Goal: Task Accomplishment & Management: Use online tool/utility

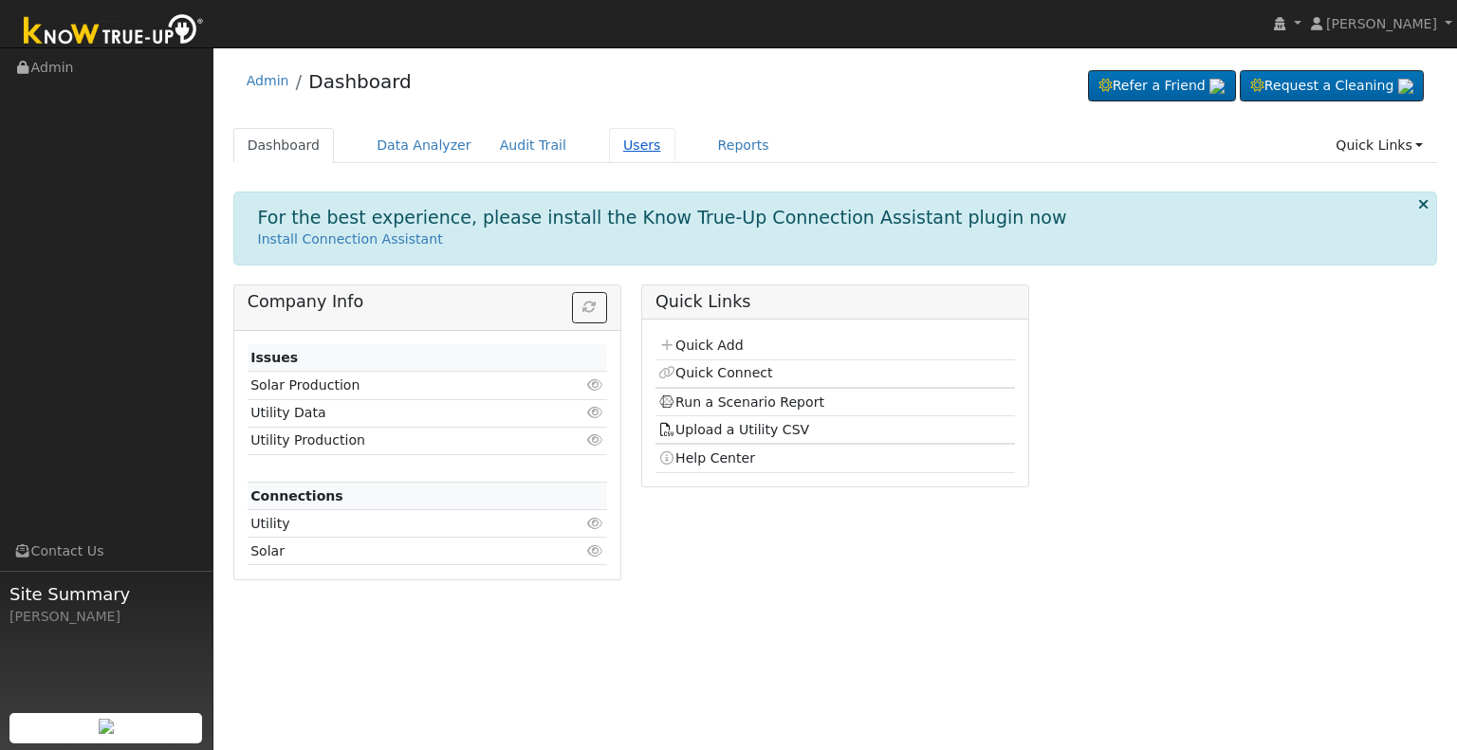
click at [614, 149] on link "Users" at bounding box center [642, 145] width 66 height 35
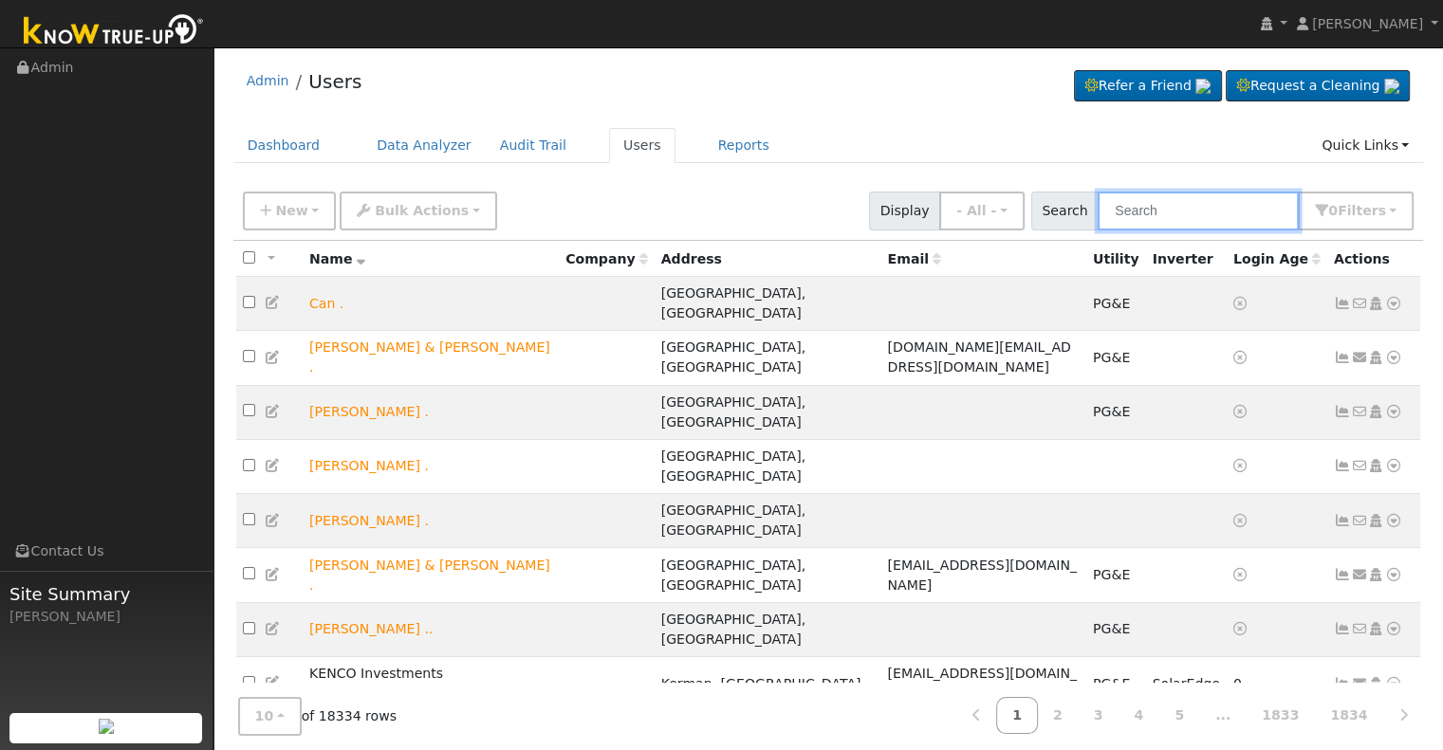
click at [1179, 211] on input "text" at bounding box center [1198, 211] width 201 height 39
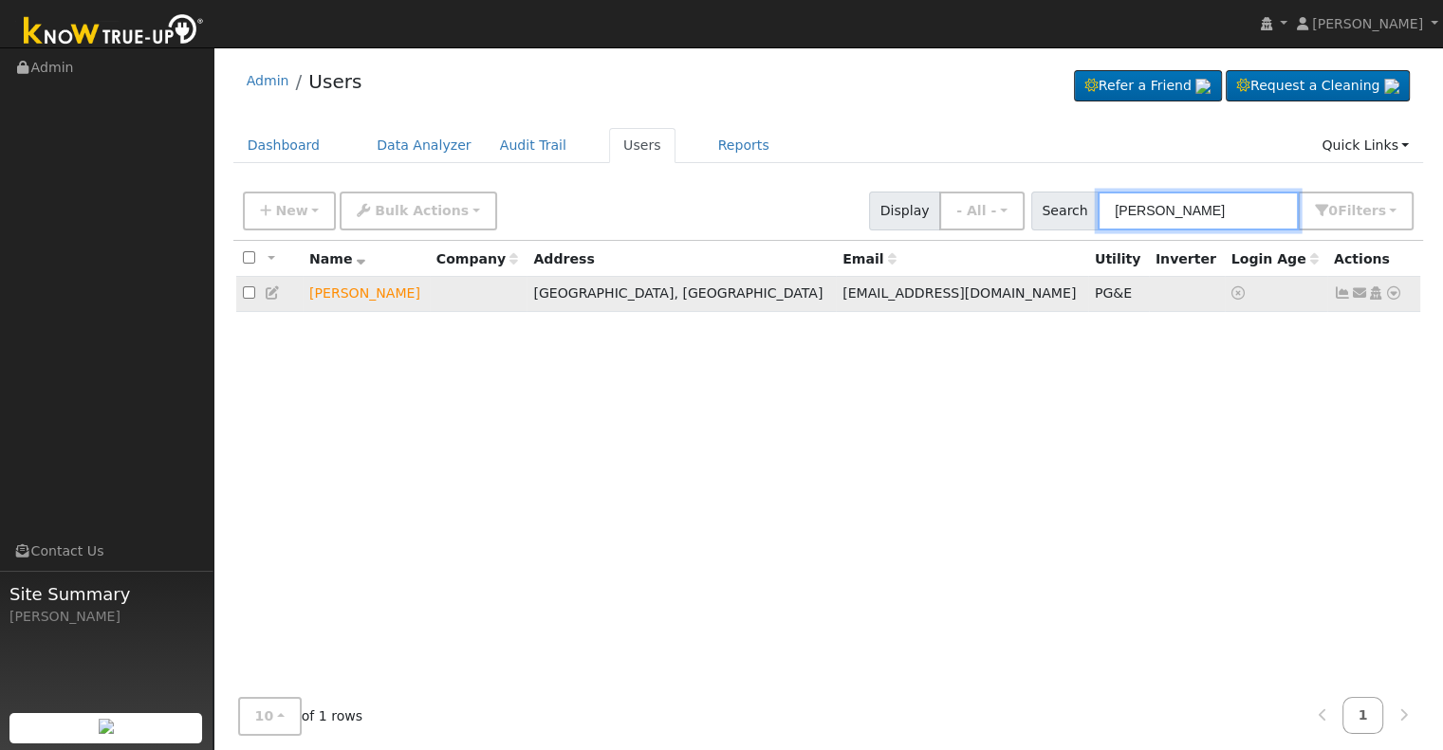
type input "george maddox"
click at [1394, 291] on icon at bounding box center [1393, 292] width 17 height 13
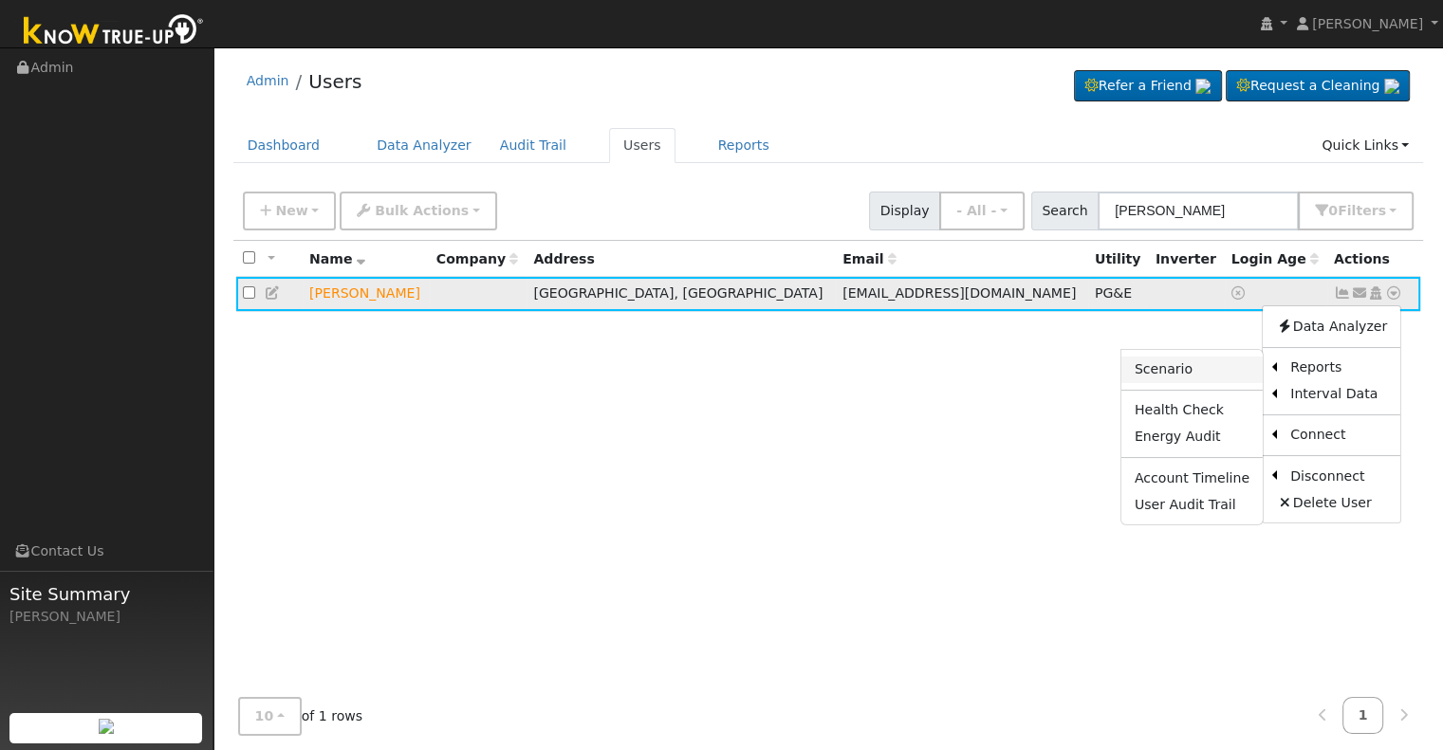
click at [1199, 371] on link "Scenario" at bounding box center [1191, 370] width 141 height 27
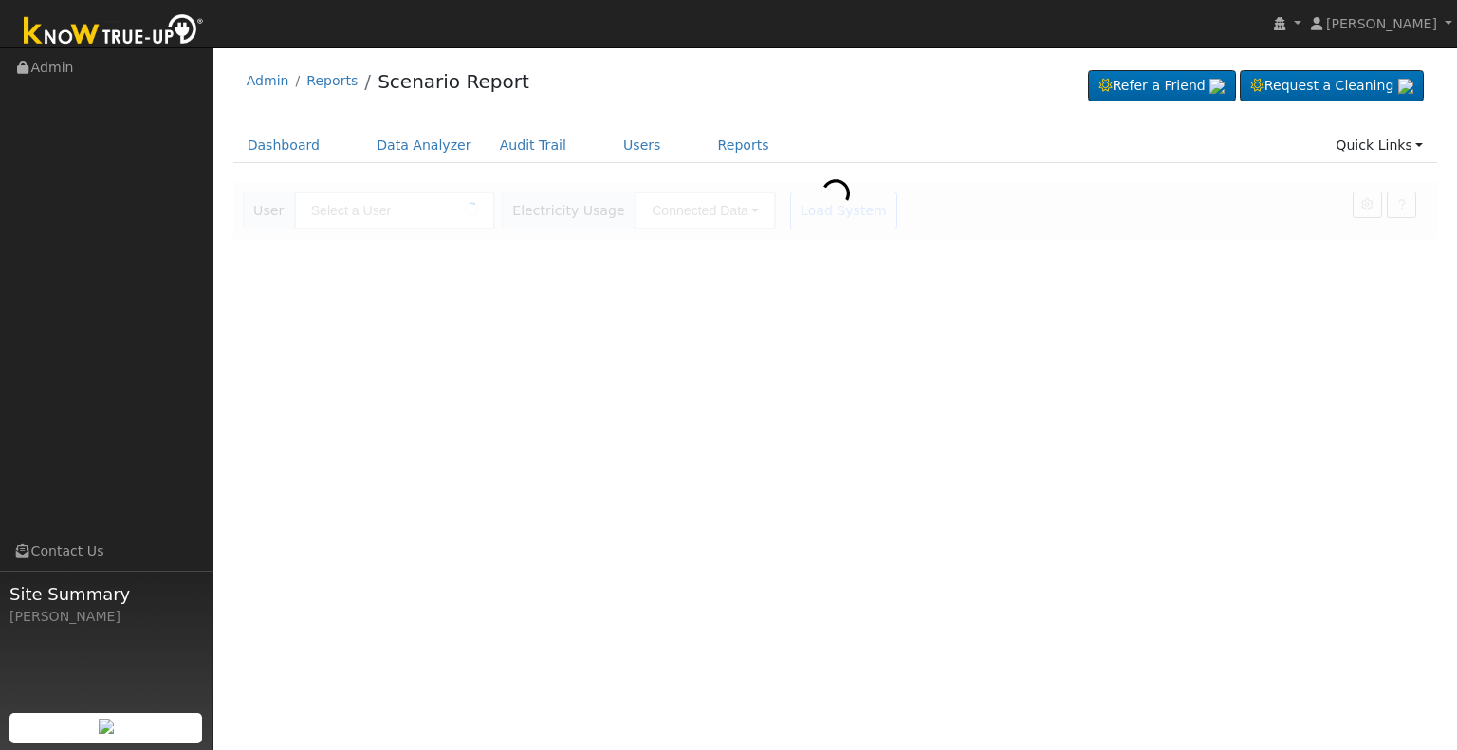
type input "[PERSON_NAME]"
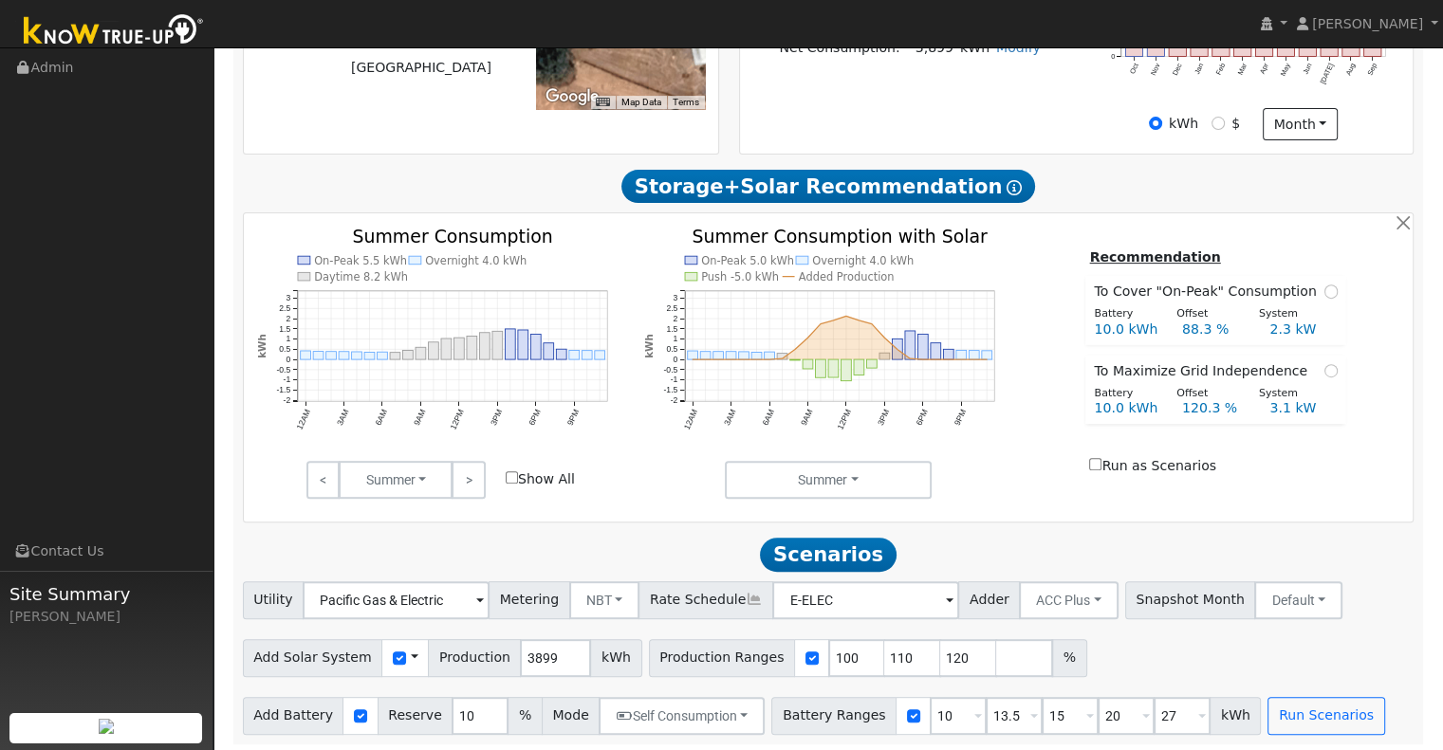
scroll to position [640, 0]
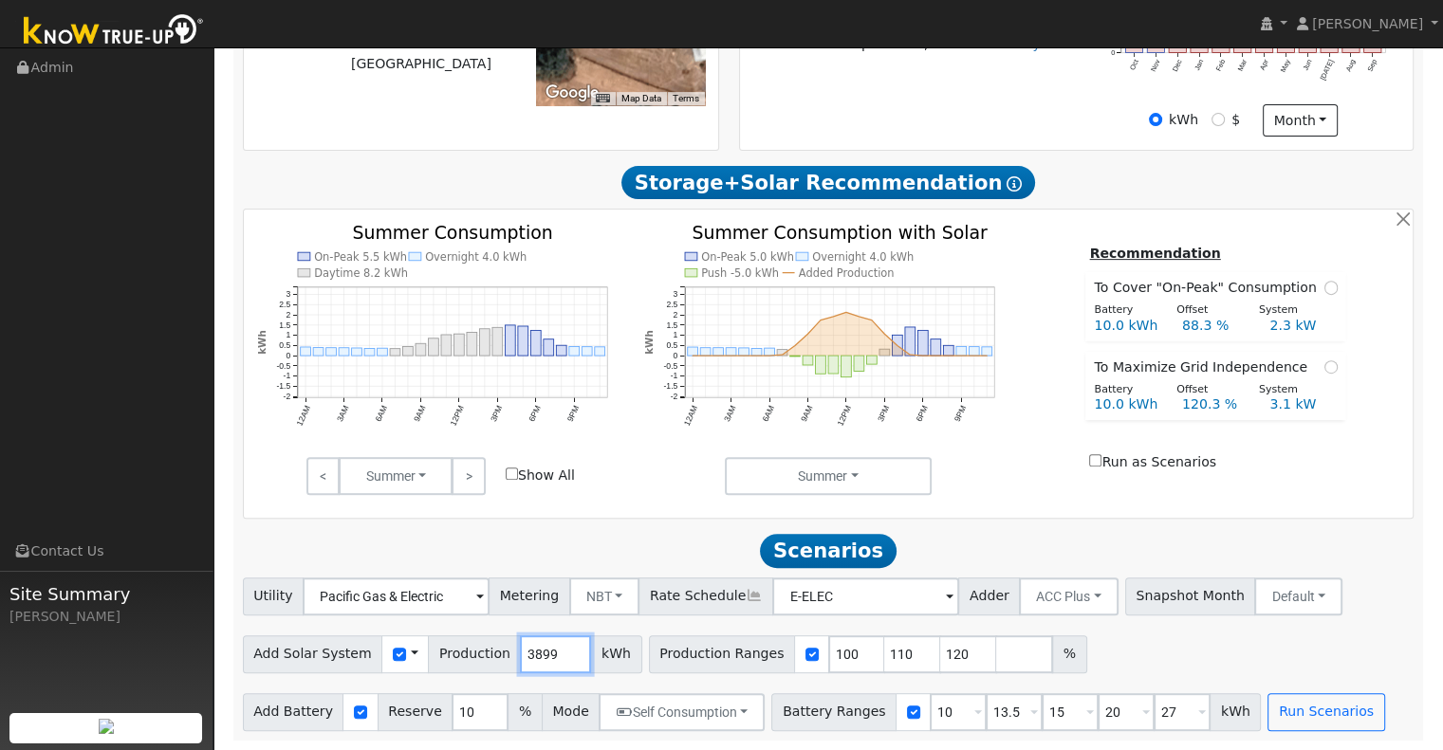
drag, startPoint x: 539, startPoint y: 652, endPoint x: 495, endPoint y: 656, distance: 43.9
click at [495, 656] on div "Add Solar System Use CSV Data Production 3899 kWh" at bounding box center [442, 655] width 399 height 38
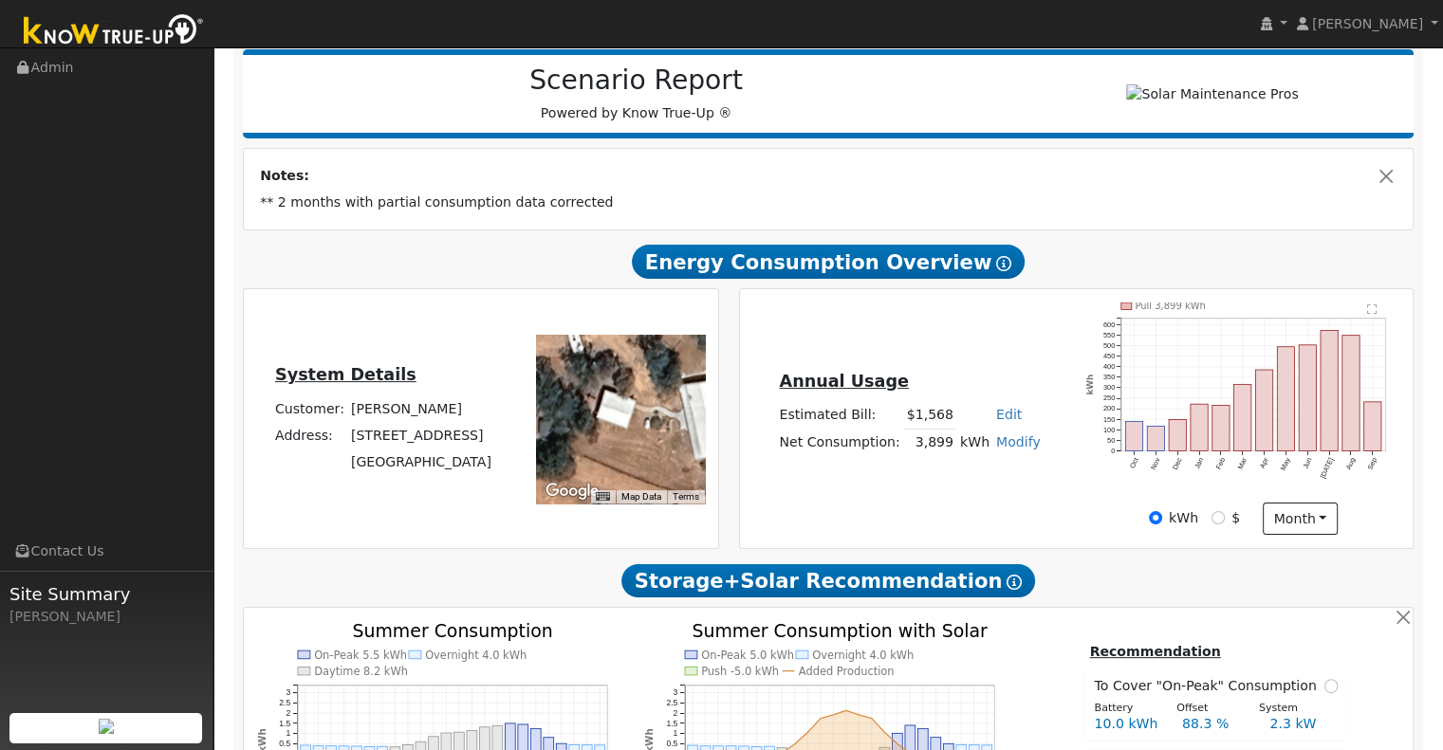
scroll to position [229, 0]
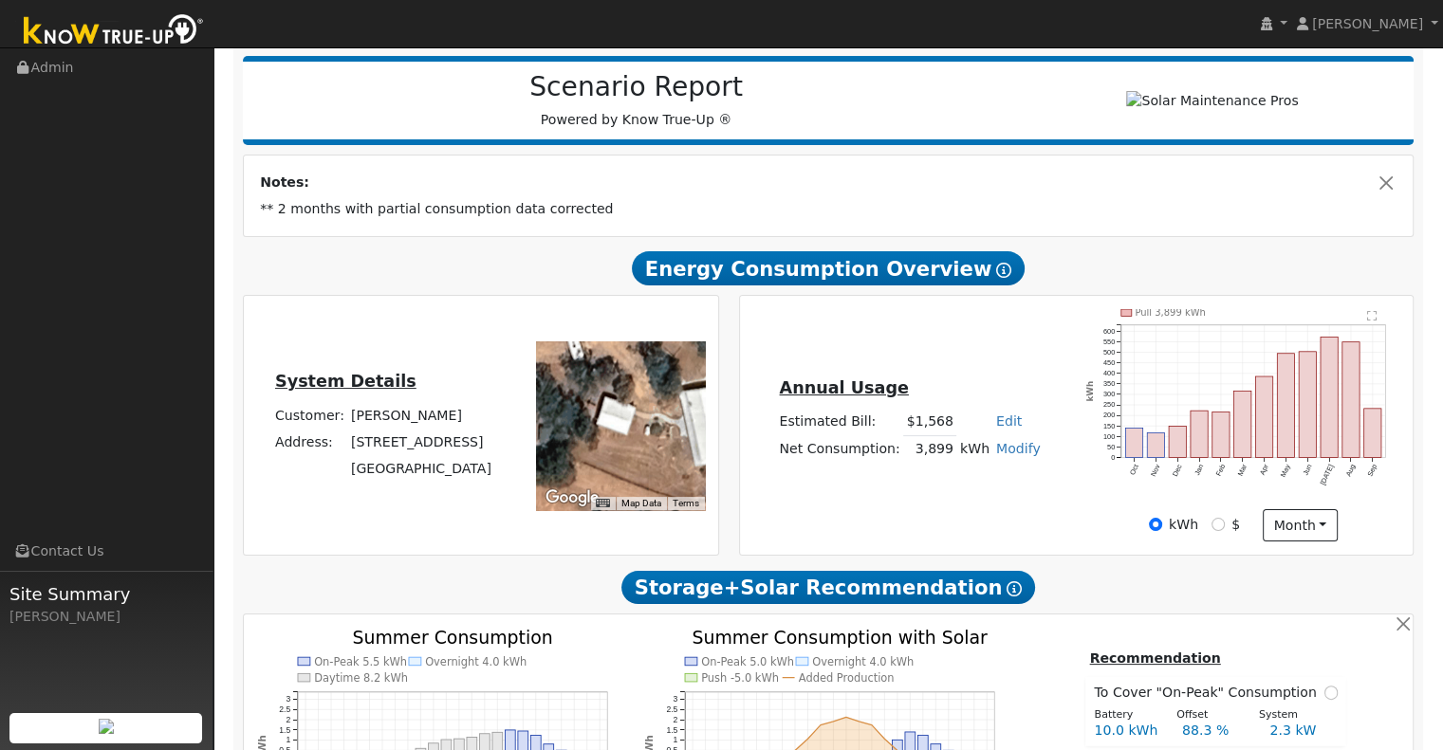
click at [1006, 453] on link "Modify" at bounding box center [1018, 448] width 45 height 15
click at [964, 485] on link "Add Consumption" at bounding box center [947, 478] width 158 height 27
type input "3899"
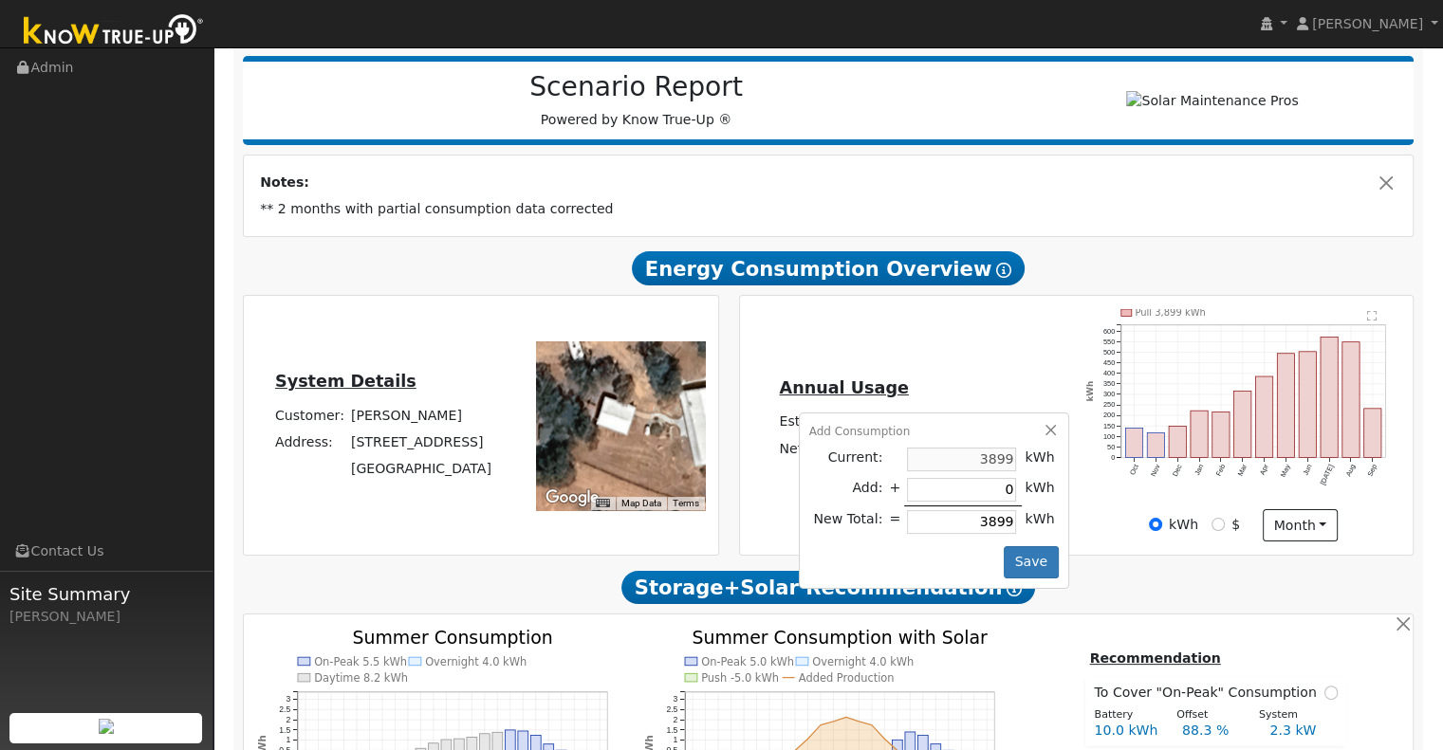
click at [863, 575] on div "Add Consumption Current: 3899 kWh Add: + 0 kWh New Total: = 3899 kWh Save" at bounding box center [934, 501] width 270 height 176
click at [1025, 562] on button "Save" at bounding box center [1031, 562] width 55 height 32
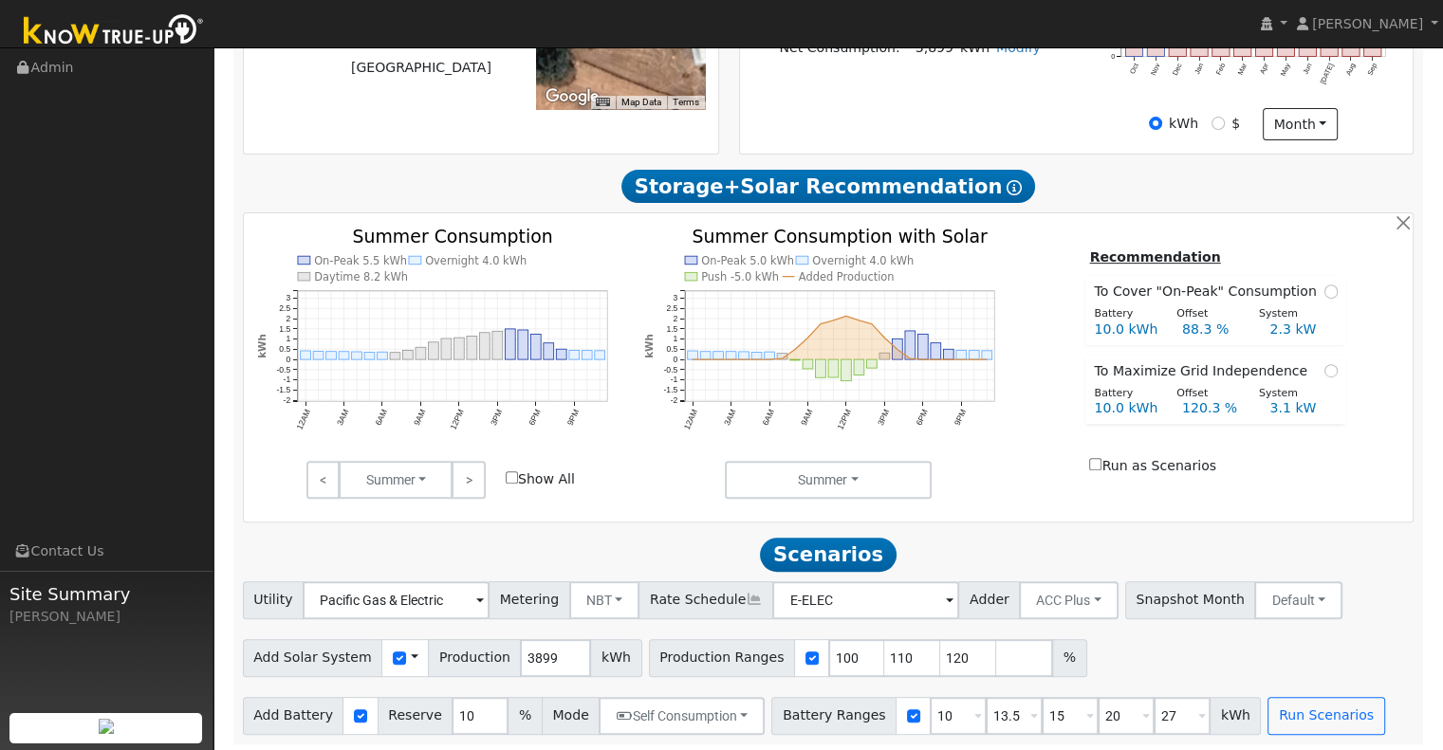
scroll to position [640, 0]
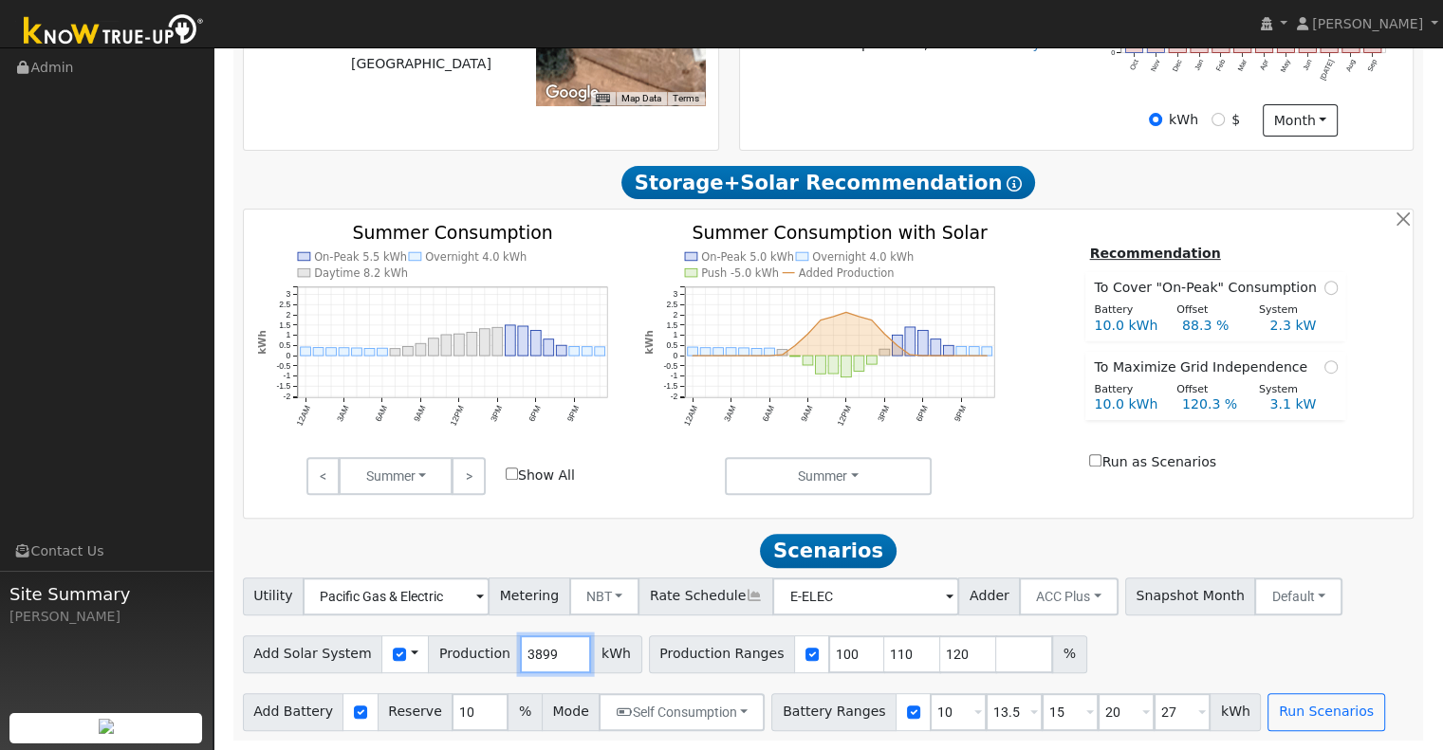
drag, startPoint x: 539, startPoint y: 652, endPoint x: 482, endPoint y: 666, distance: 58.7
click at [482, 666] on div "Add Solar System Use CSV Data Production 3899 kWh" at bounding box center [442, 655] width 399 height 38
type input "12657"
click at [930, 709] on input "10" at bounding box center [958, 712] width 57 height 38
type input "13.5"
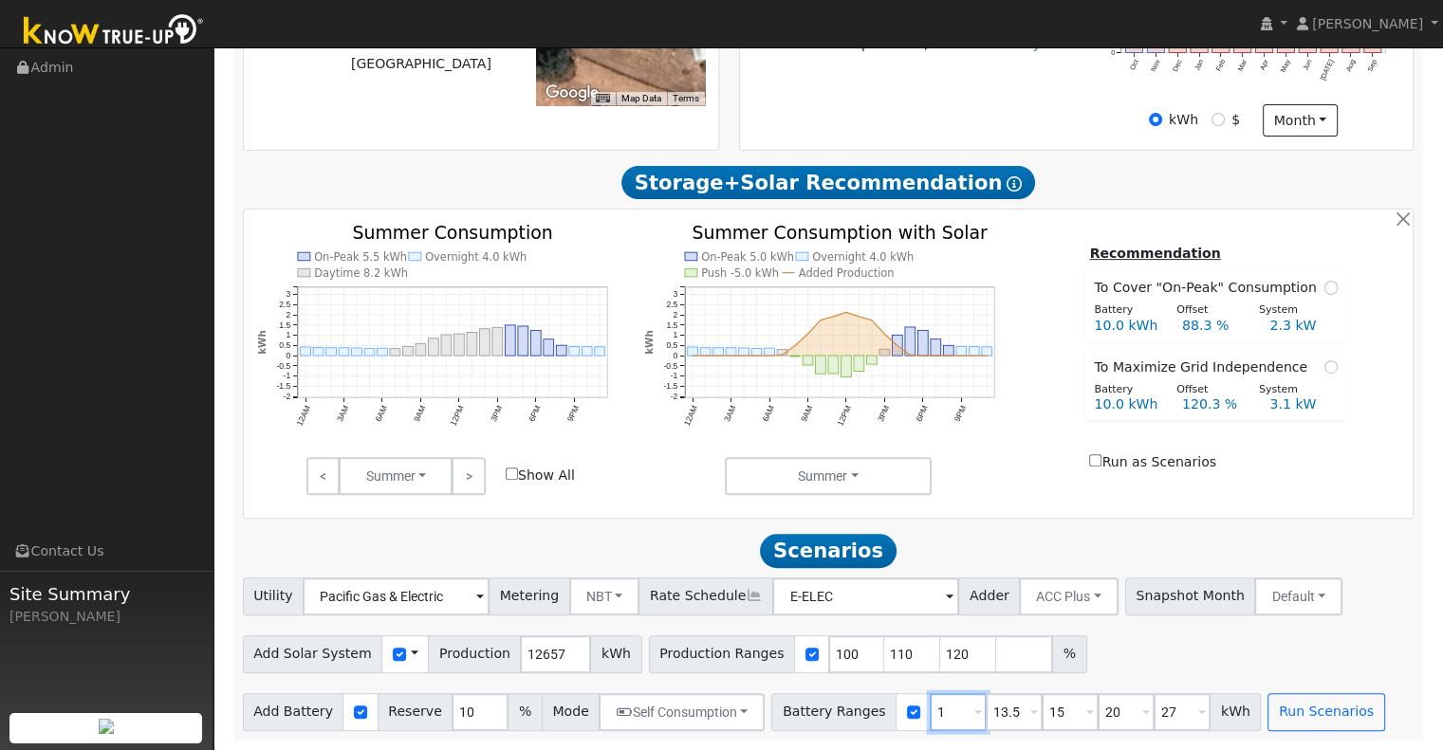
type input "15"
type input "20"
type input "27"
type input "15"
type input "20"
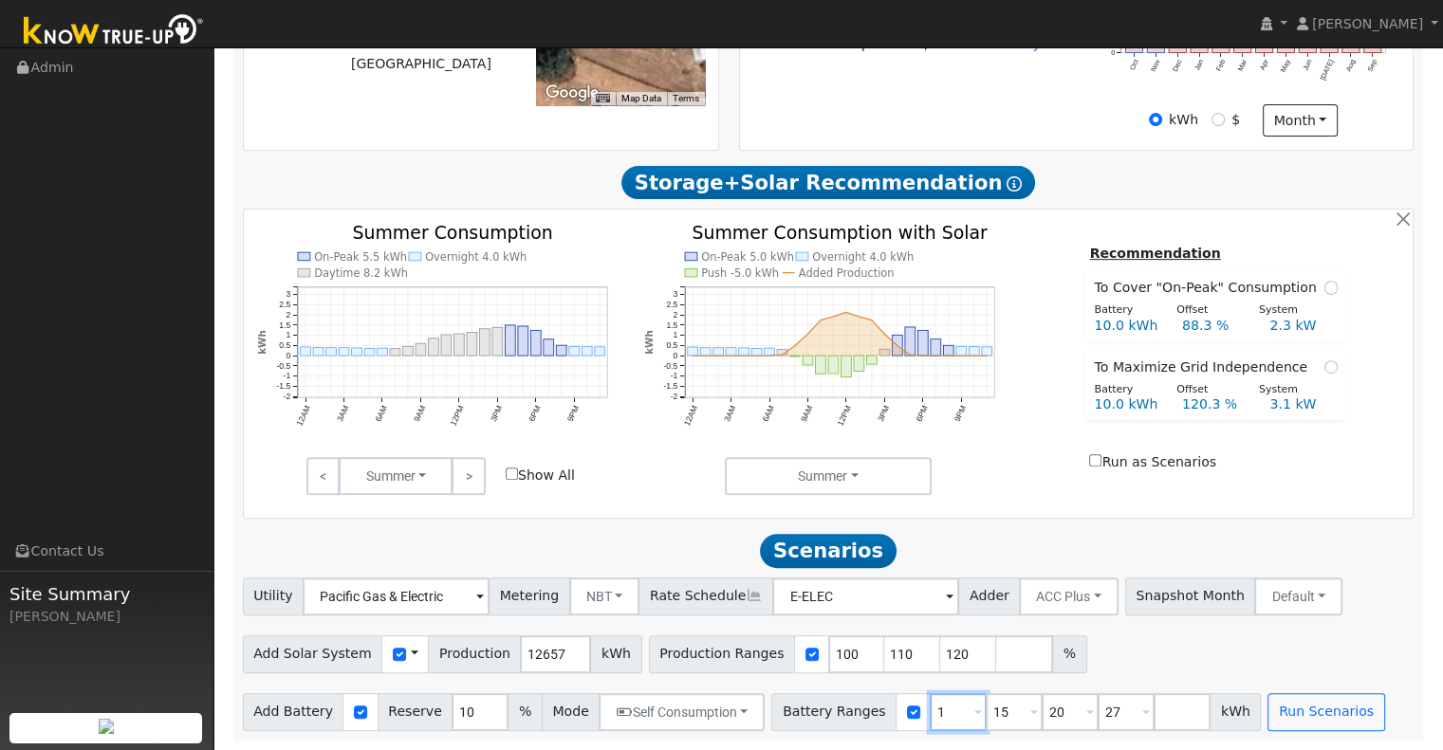
type input "27"
type input "20"
type input "27"
type input "20"
click at [986, 709] on input "27" at bounding box center [1014, 712] width 57 height 38
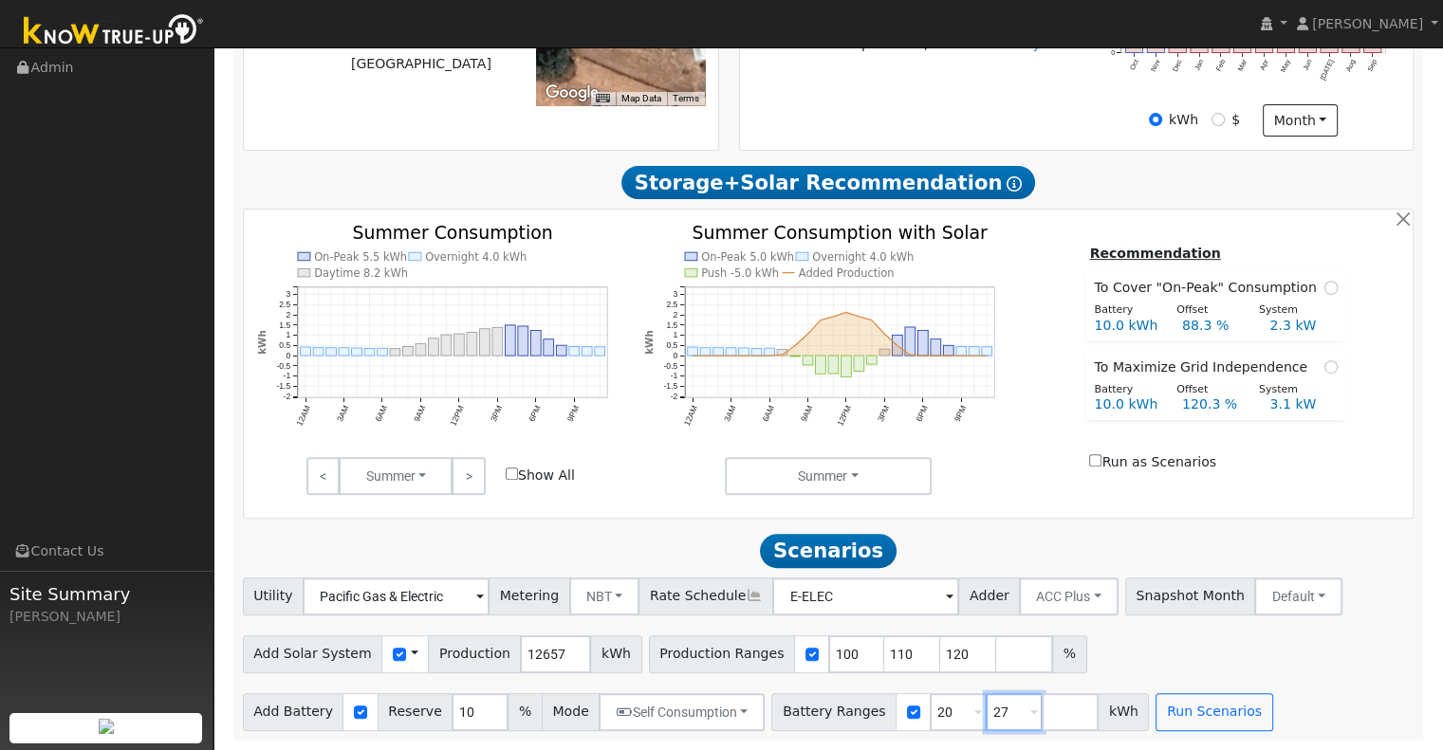
type input "2"
click at [884, 650] on input "110" at bounding box center [912, 655] width 57 height 38
type input "120"
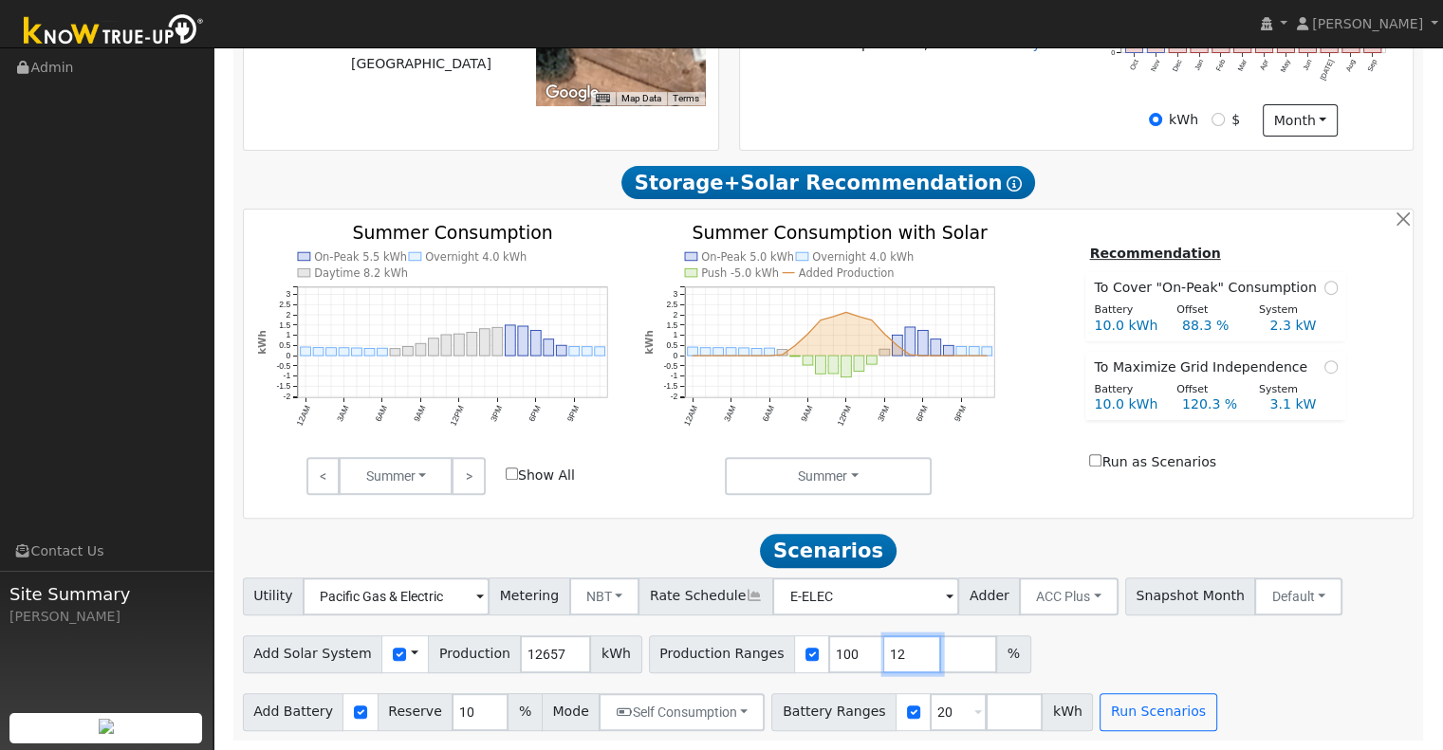
type input "1"
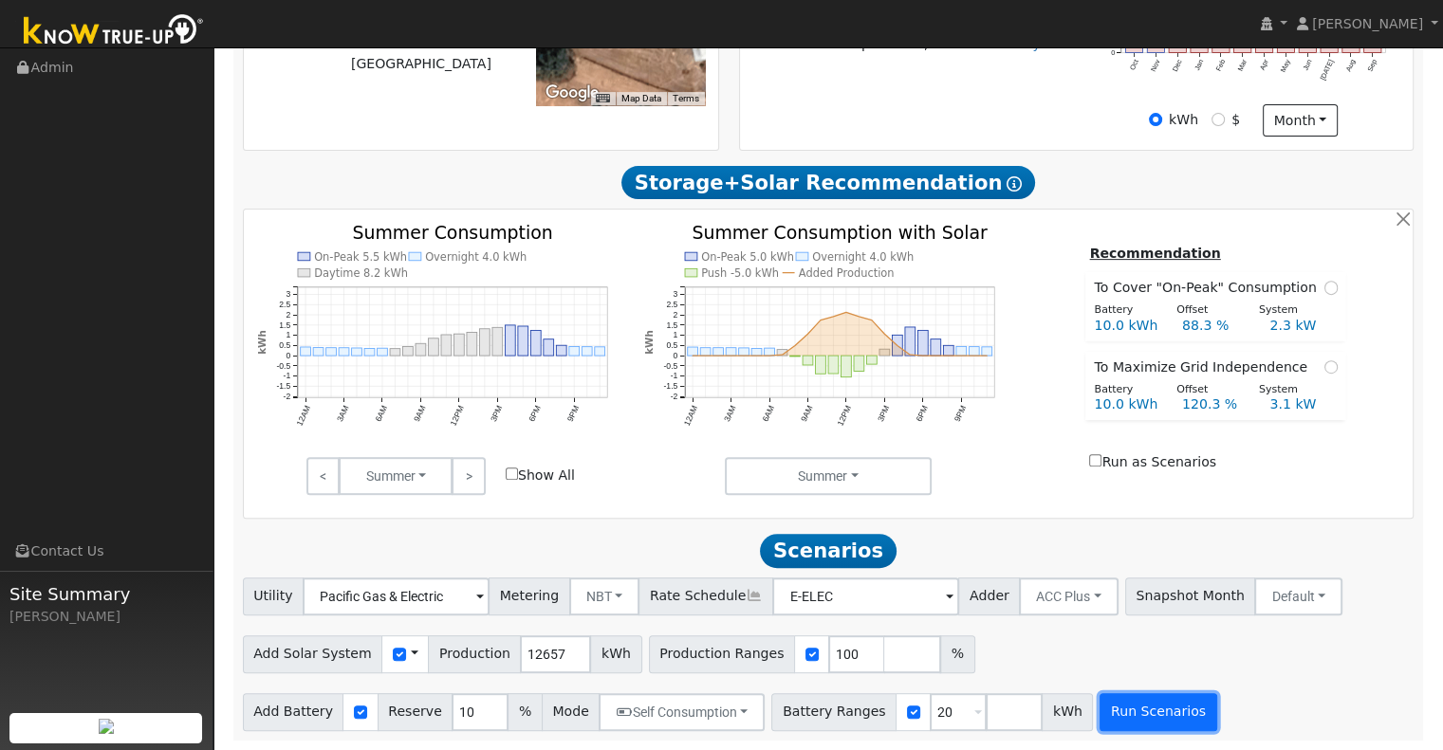
click at [1128, 716] on button "Run Scenarios" at bounding box center [1158, 712] width 117 height 38
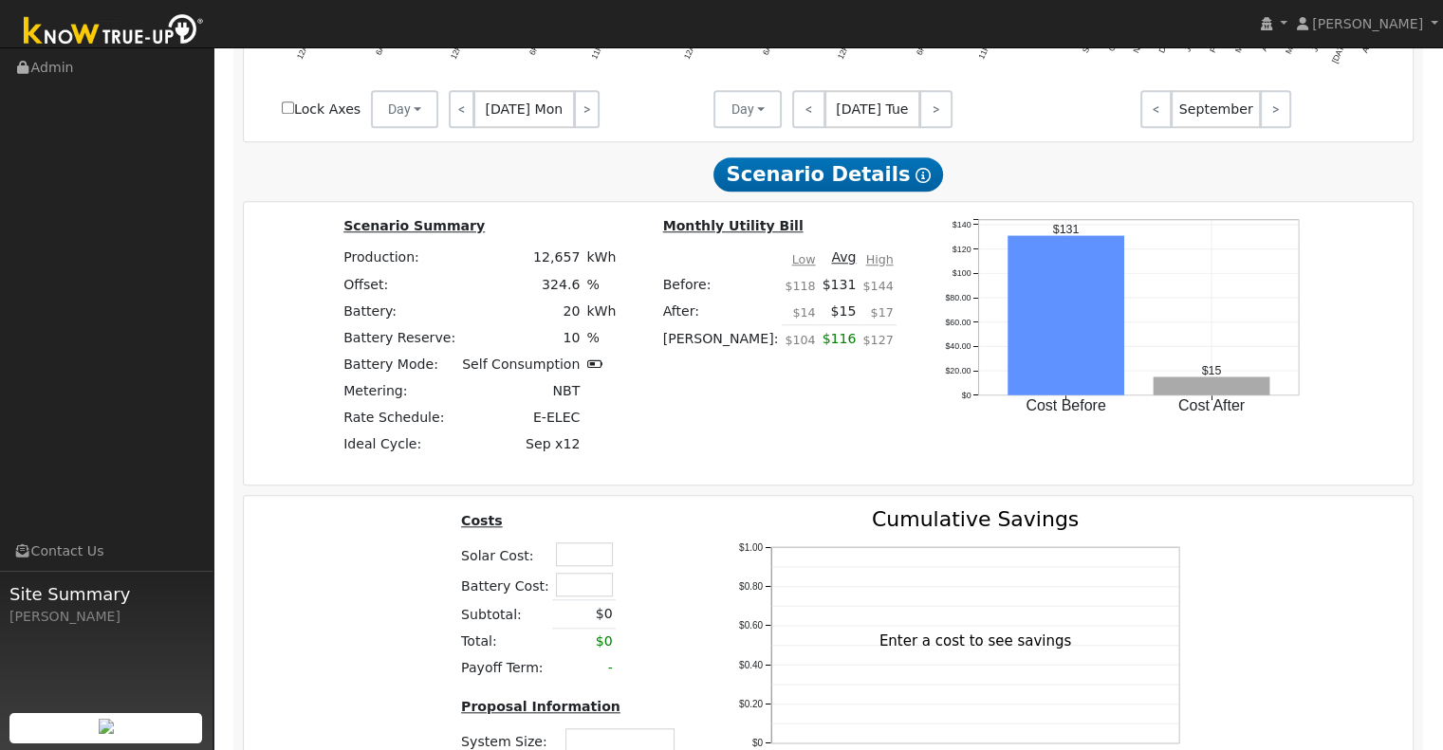
scroll to position [1717, 0]
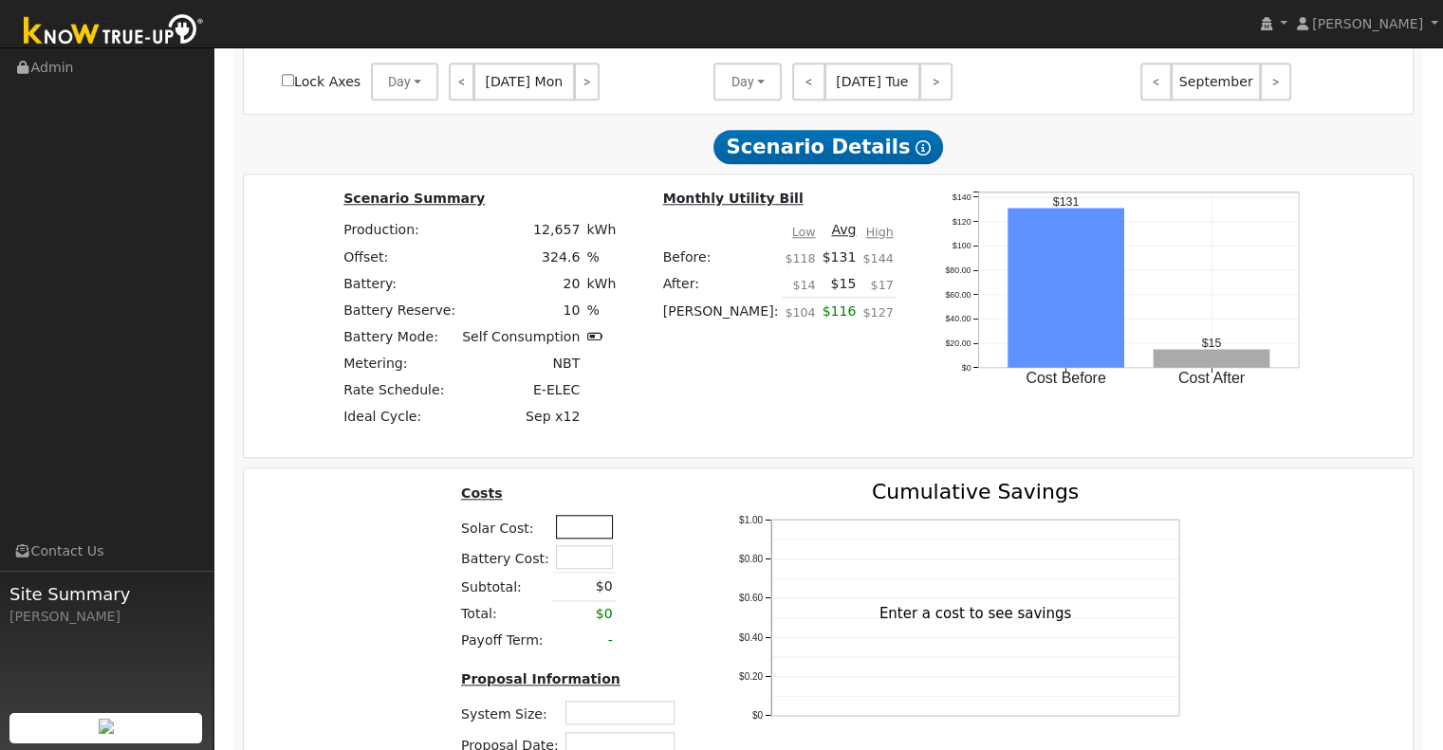
click at [577, 533] on input "text" at bounding box center [584, 527] width 57 height 24
type input "$25,000"
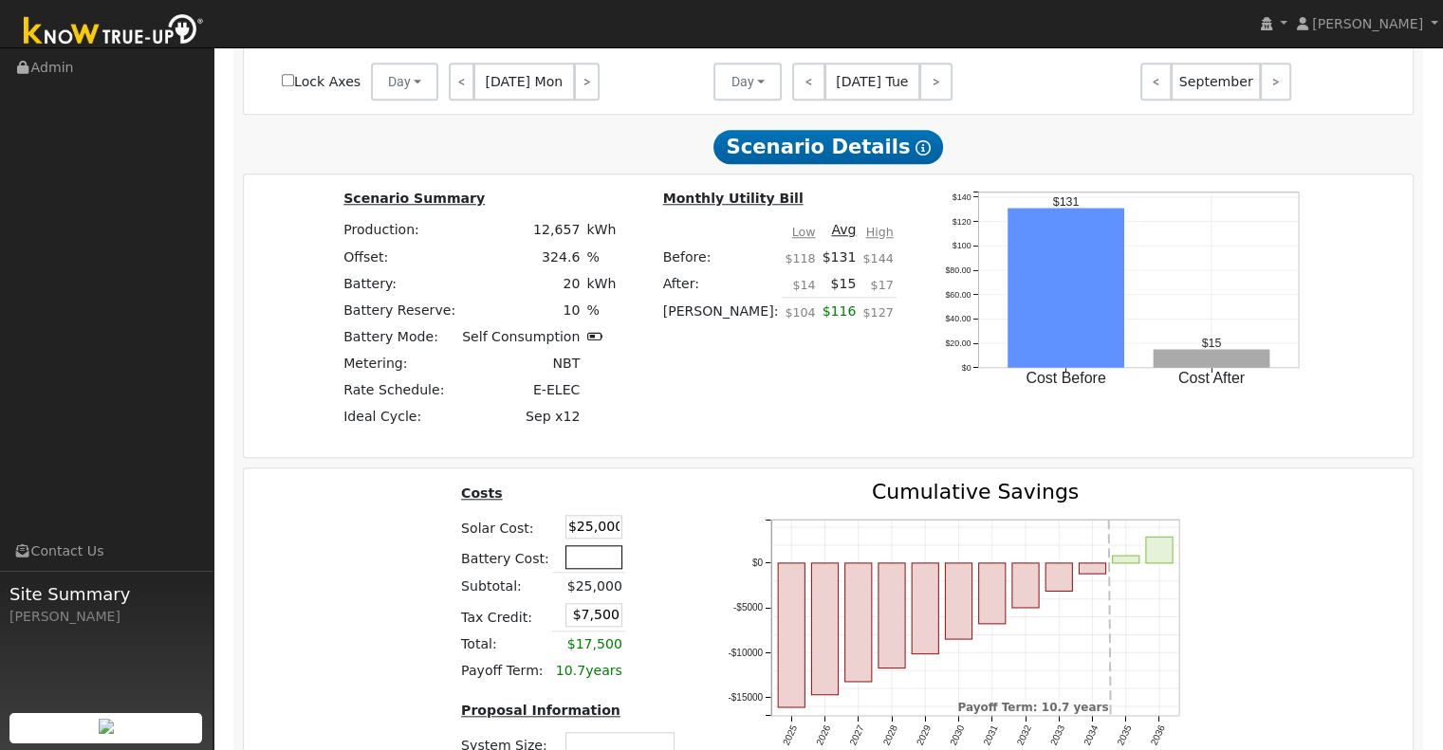
click at [584, 564] on input "text" at bounding box center [593, 557] width 57 height 24
type input "$15,000"
type input "$12,000"
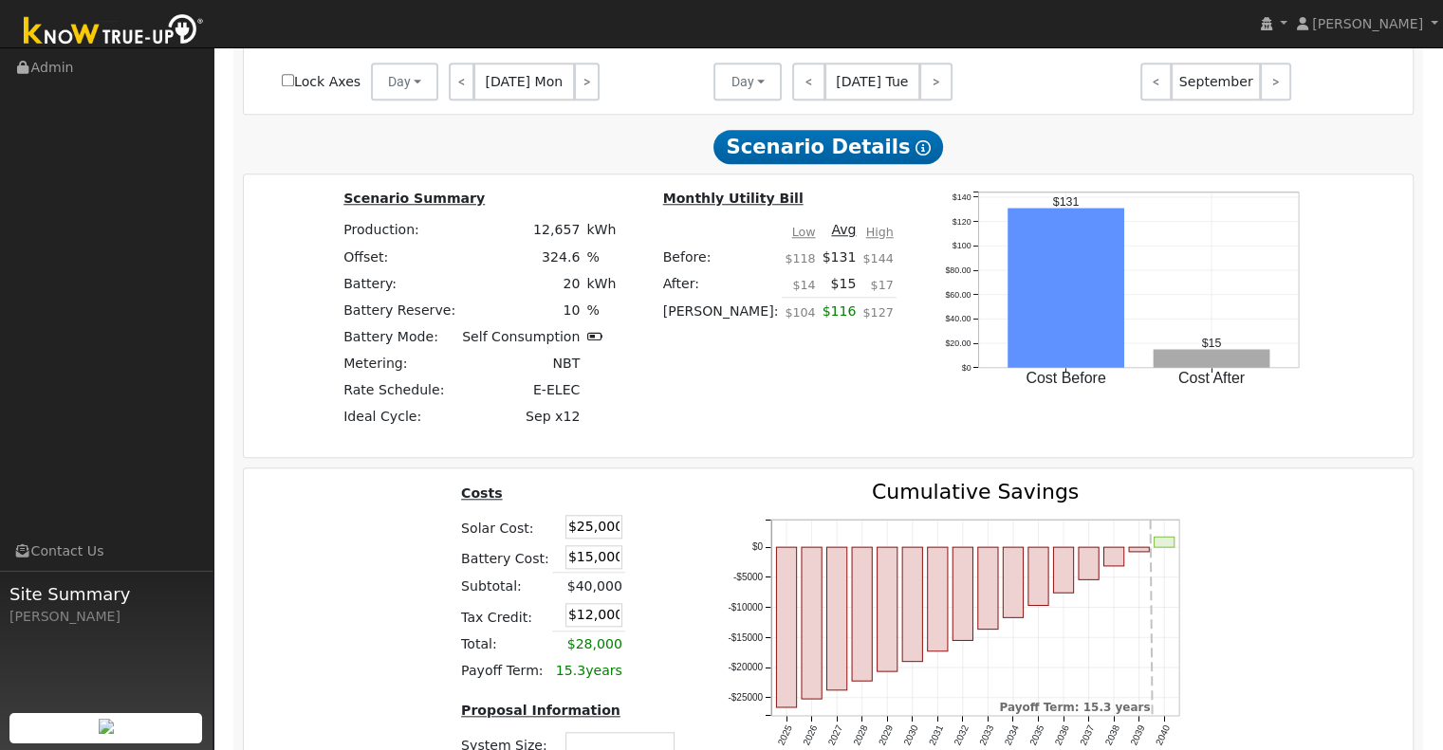
click at [635, 542] on td at bounding box center [639, 526] width 29 height 30
click at [601, 566] on input "$15,000" at bounding box center [593, 557] width 57 height 24
type input "$15,305"
type input "$12,092"
click at [679, 544] on div "Costs Solar Cost: $25,000 Battery Cost: $15,305 Subtotal: $40,000 Tax Credit: $…" at bounding box center [570, 657] width 267 height 351
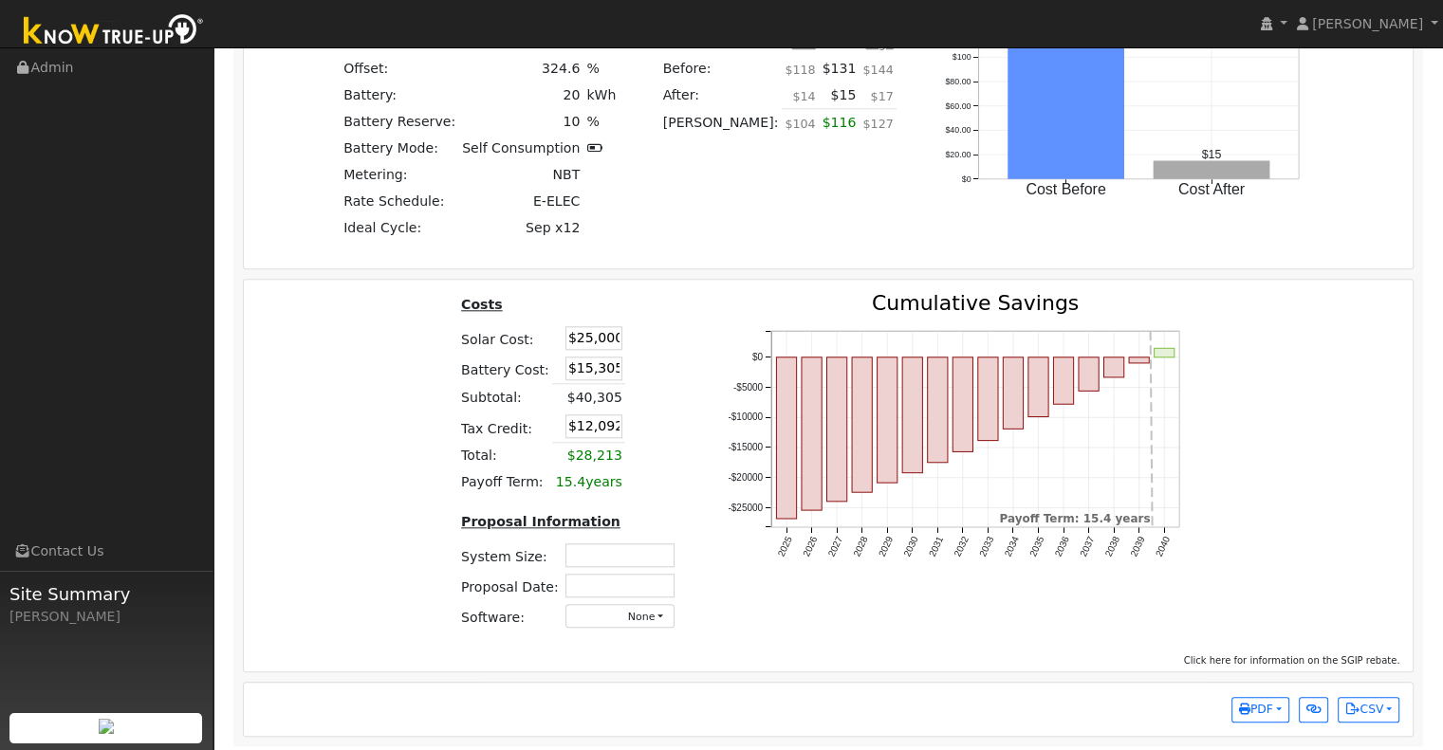
scroll to position [1907, 0]
drag, startPoint x: 560, startPoint y: 428, endPoint x: 614, endPoint y: 428, distance: 54.1
click at [614, 428] on tr "Tax Credit: $12,092" at bounding box center [571, 426] width 227 height 31
type input "$12,092"
click at [647, 442] on table "Costs Solar Cost: $25,000 Battery Cost: $15,305 Subtotal: $40,305 Tax Credit: $…" at bounding box center [571, 393] width 227 height 203
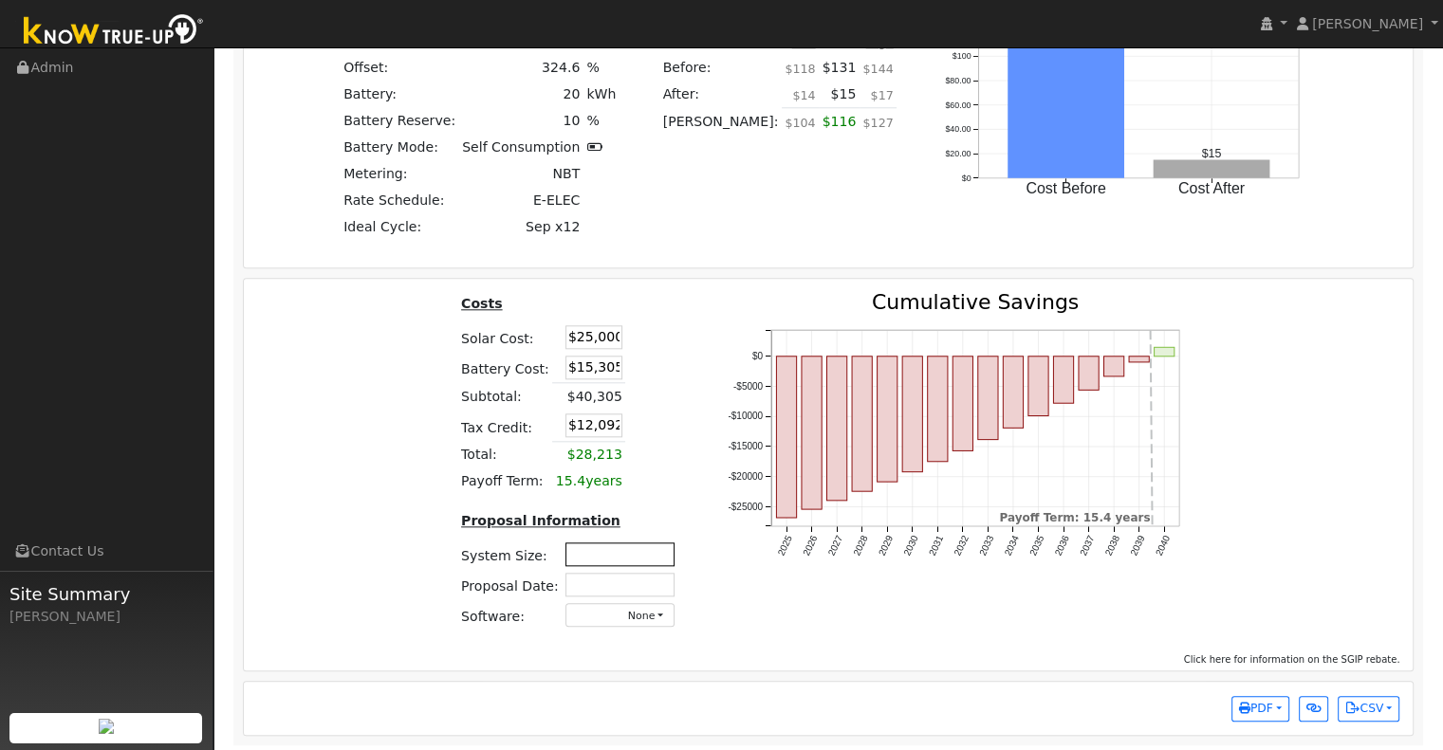
click at [623, 562] on input "text" at bounding box center [619, 555] width 109 height 24
click at [620, 560] on input "text" at bounding box center [619, 555] width 109 height 24
type input "8.3"
click at [636, 590] on input "text" at bounding box center [619, 585] width 109 height 24
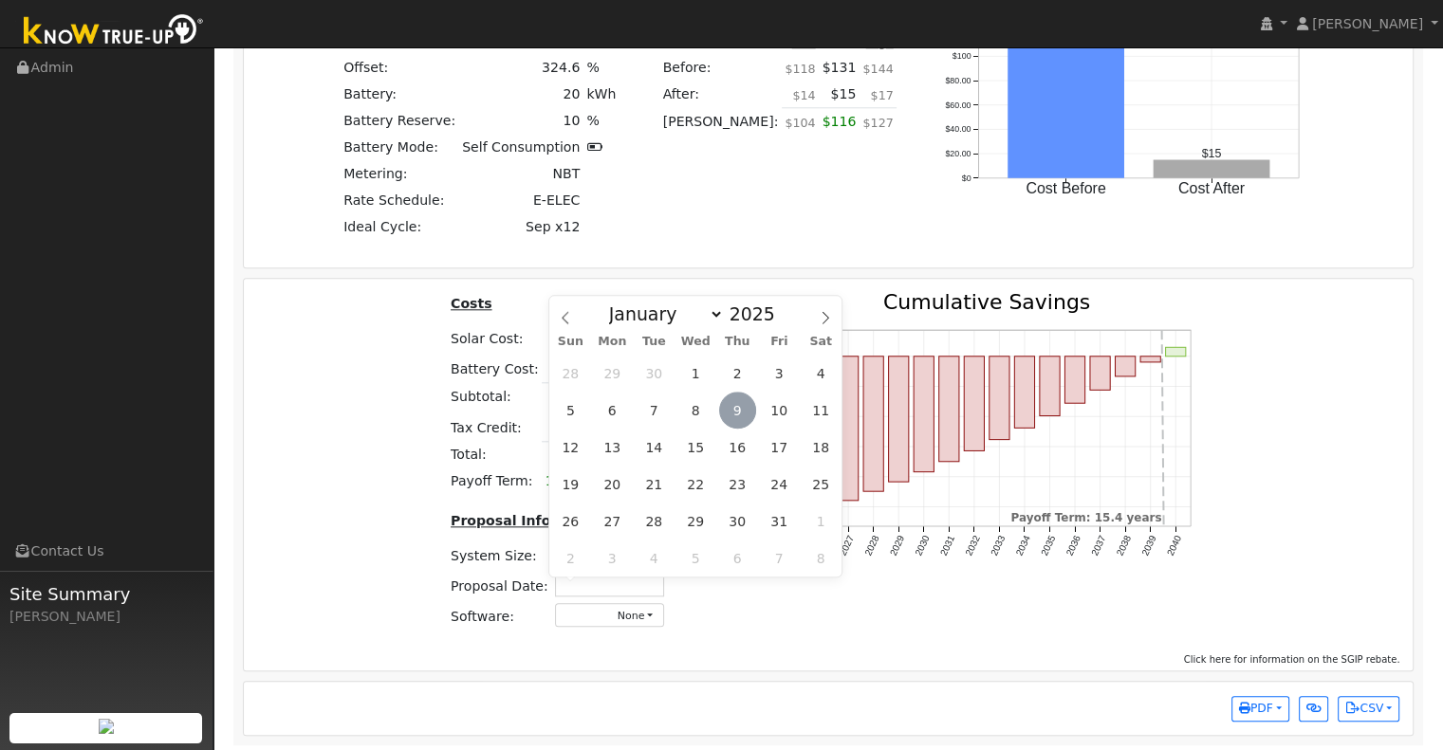
click at [732, 411] on span "9" at bounding box center [737, 410] width 37 height 37
type input "[DATE]"
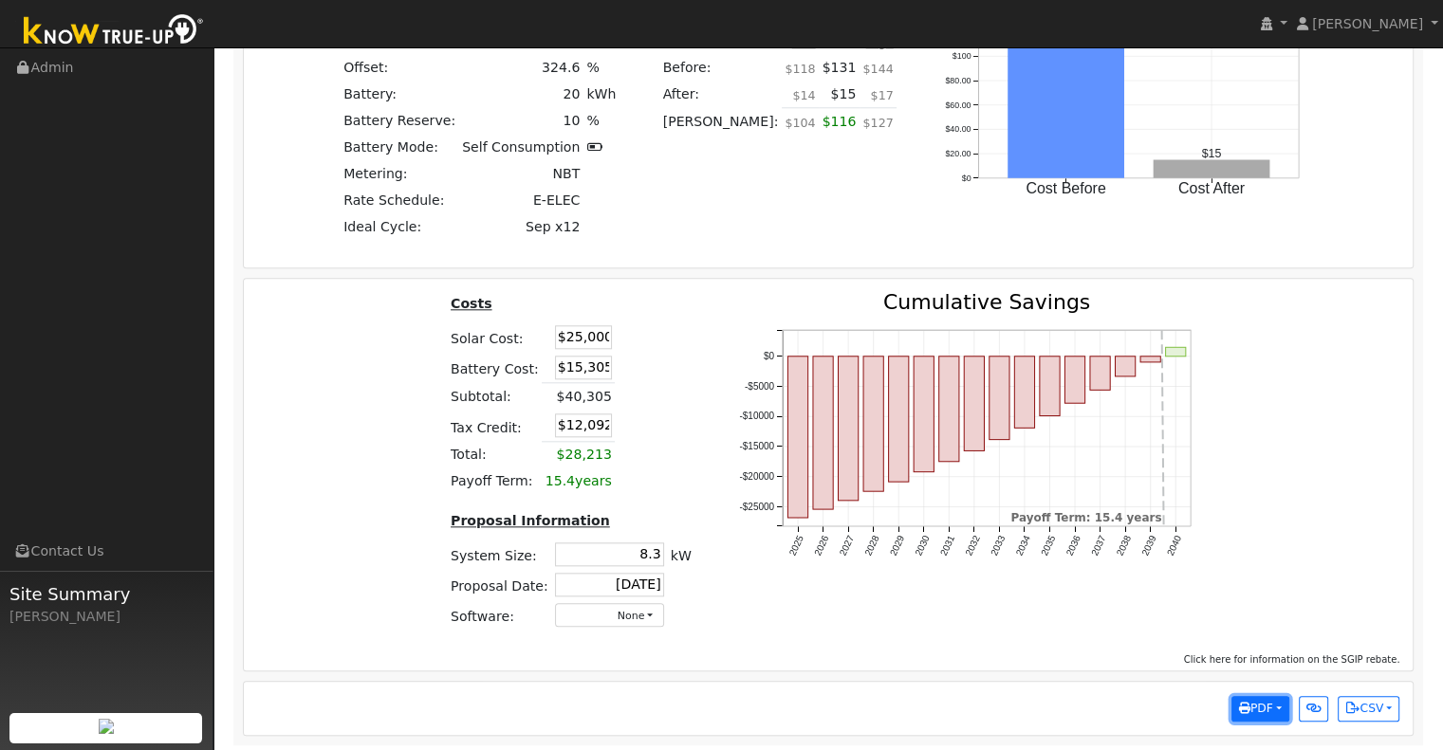
click at [1276, 709] on button "PDF" at bounding box center [1260, 709] width 58 height 27
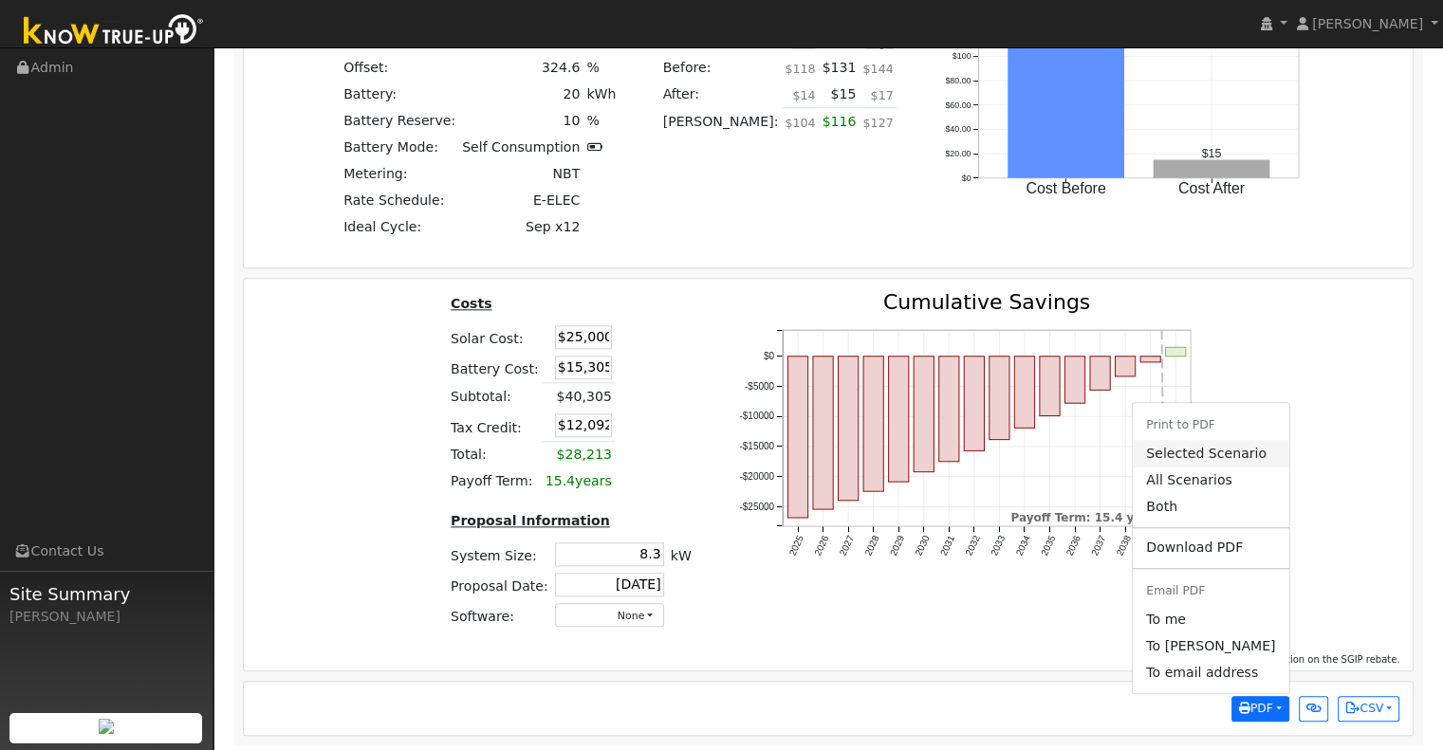
click at [1228, 454] on link "Selected Scenario" at bounding box center [1211, 453] width 156 height 27
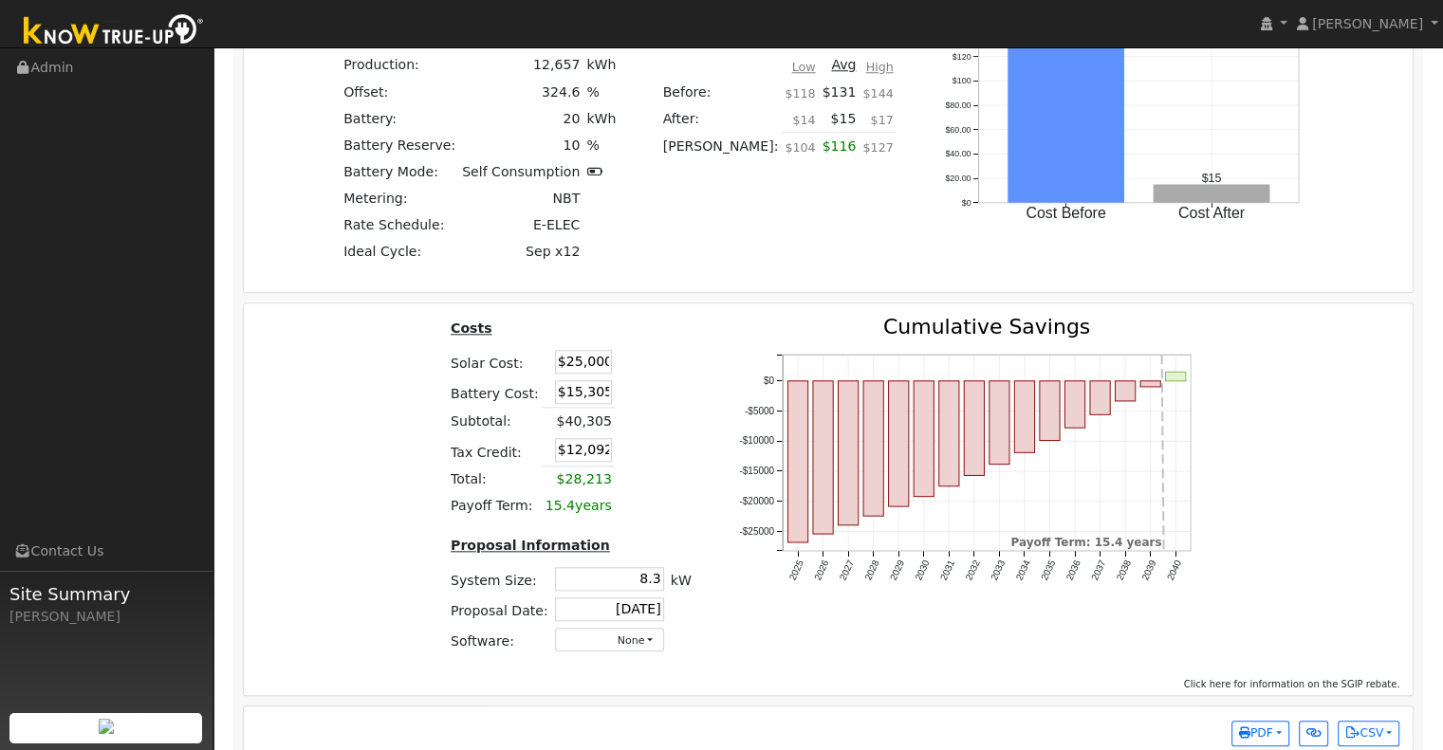
scroll to position [1916, 0]
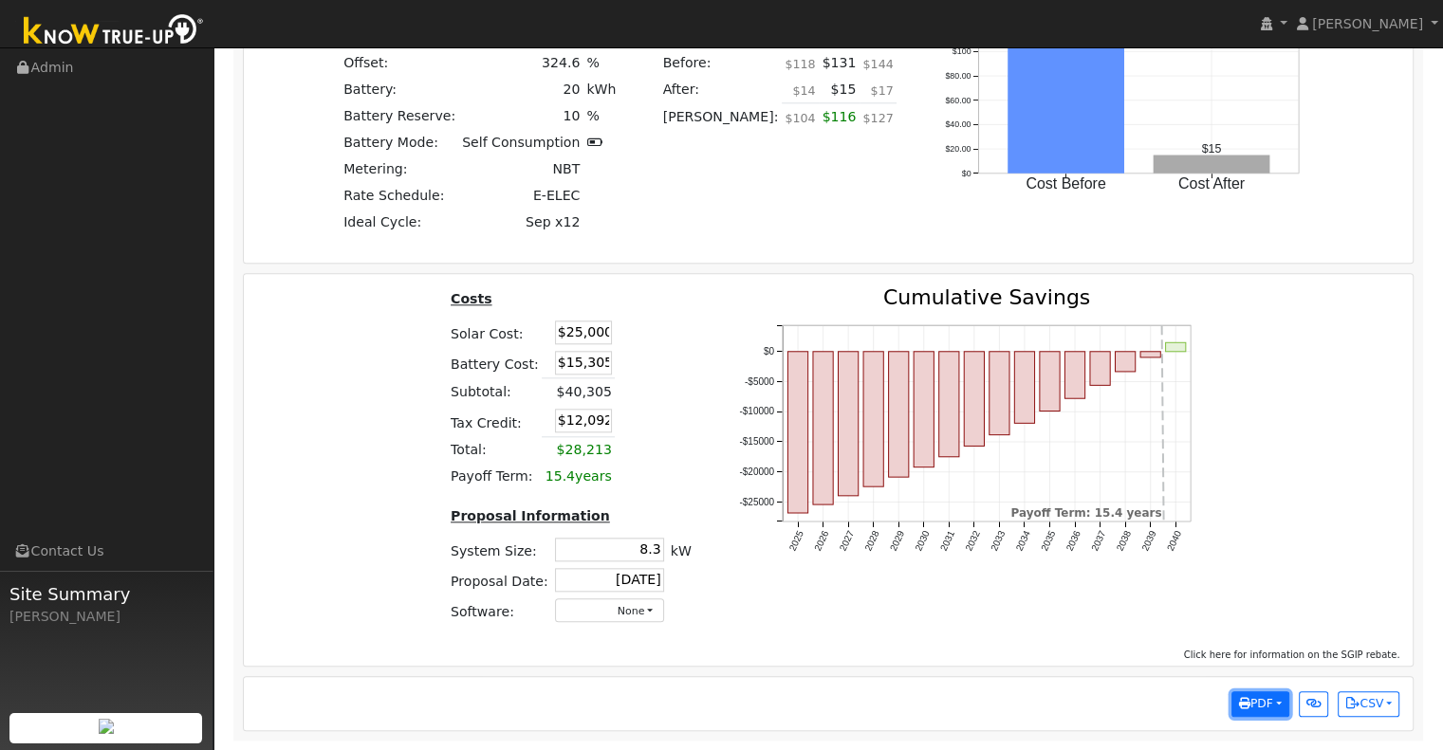
click at [1279, 703] on button "PDF" at bounding box center [1260, 705] width 58 height 27
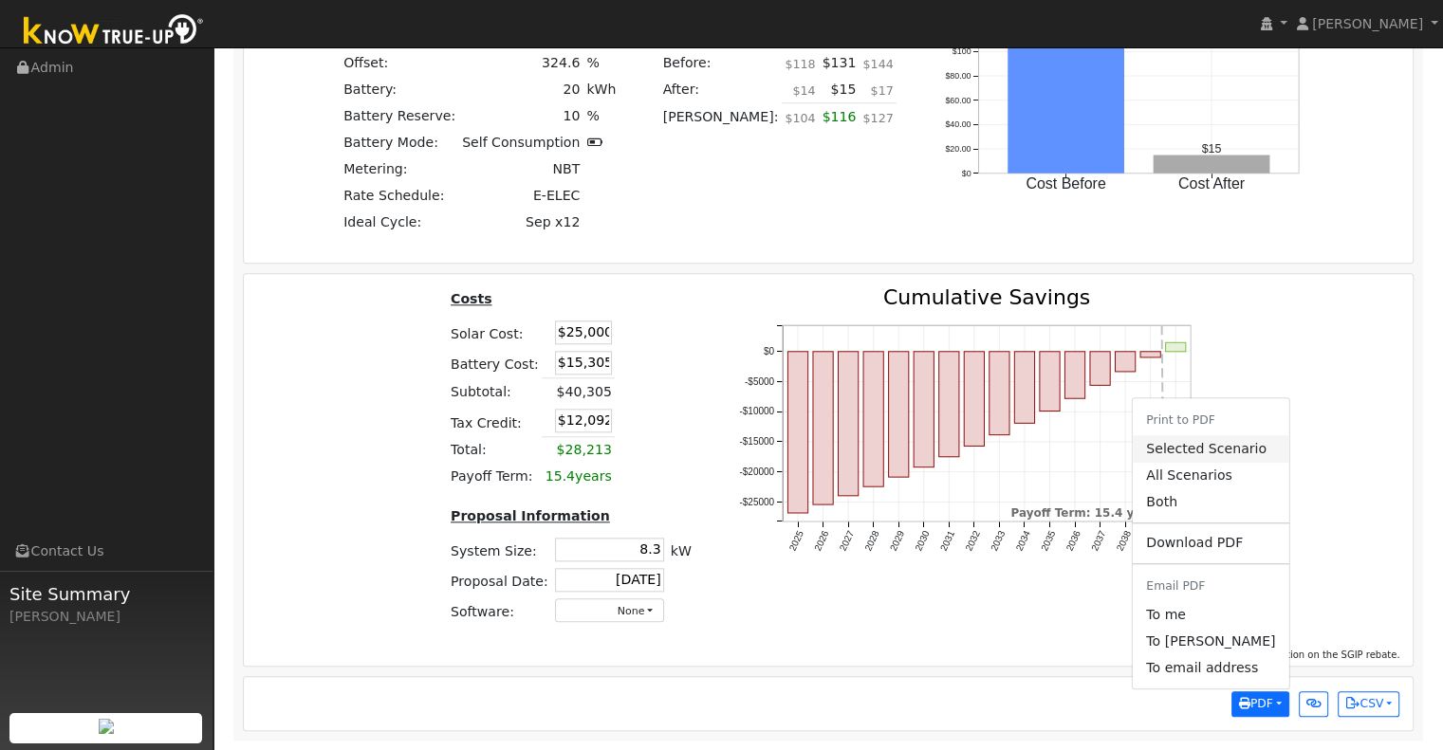
click at [1217, 450] on link "Selected Scenario" at bounding box center [1211, 448] width 156 height 27
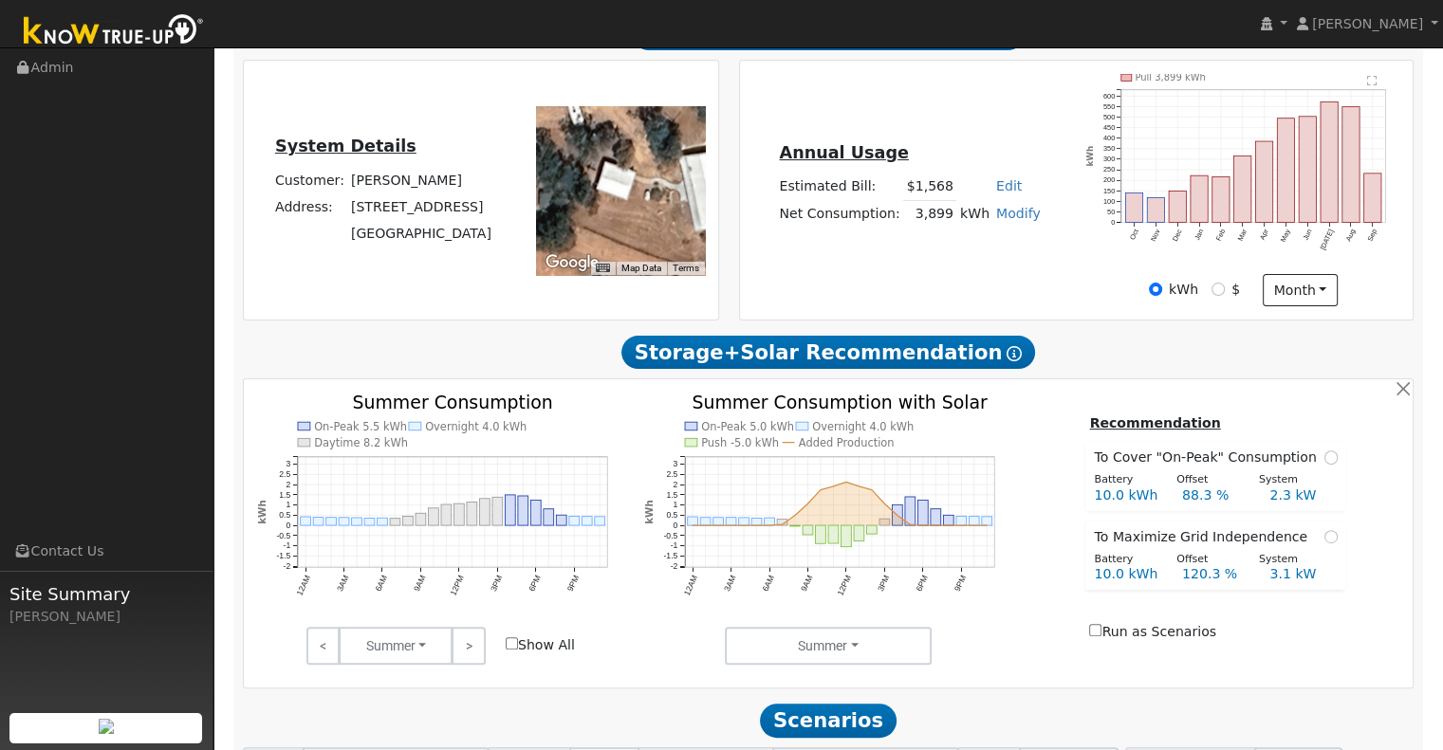
scroll to position [461, 0]
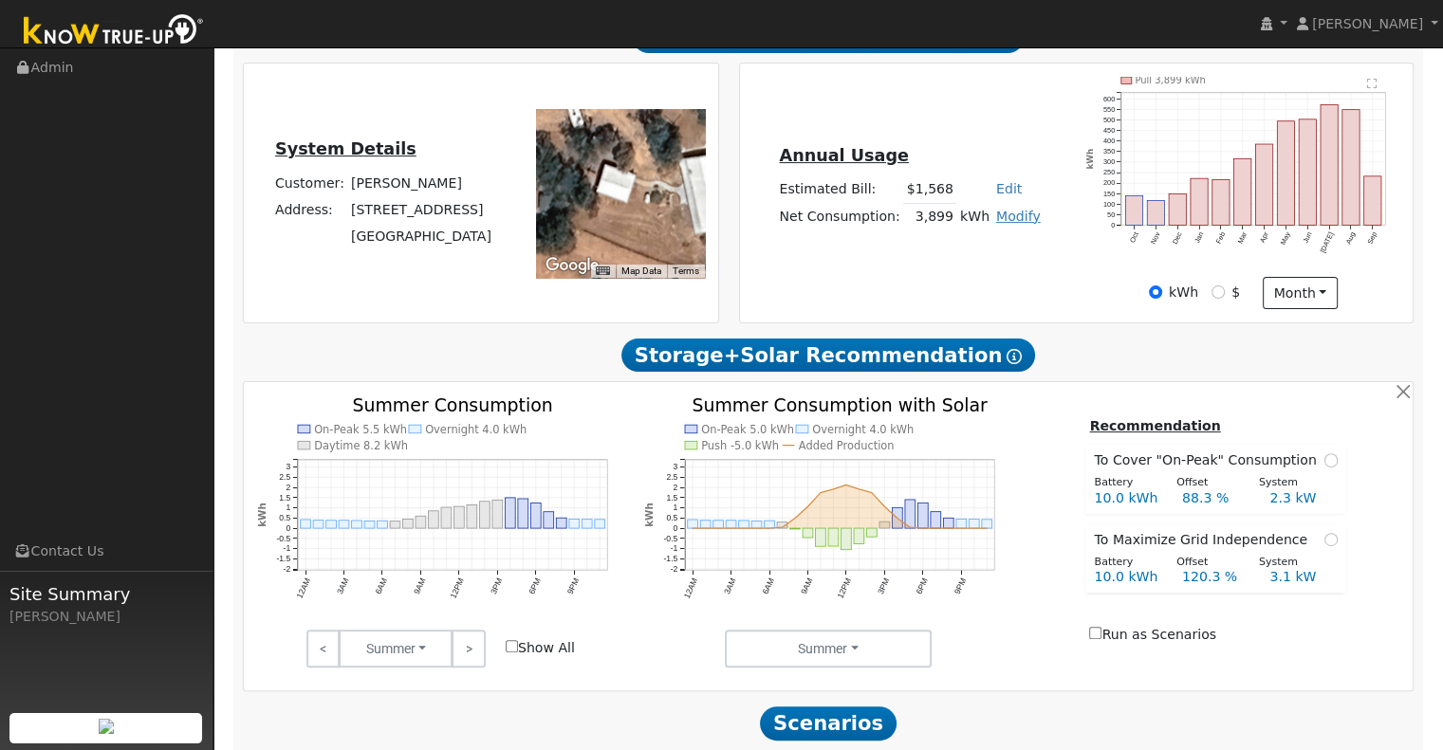
click at [1005, 219] on link "Modify" at bounding box center [1018, 216] width 45 height 15
click at [951, 255] on link "Add Consumption" at bounding box center [947, 245] width 158 height 27
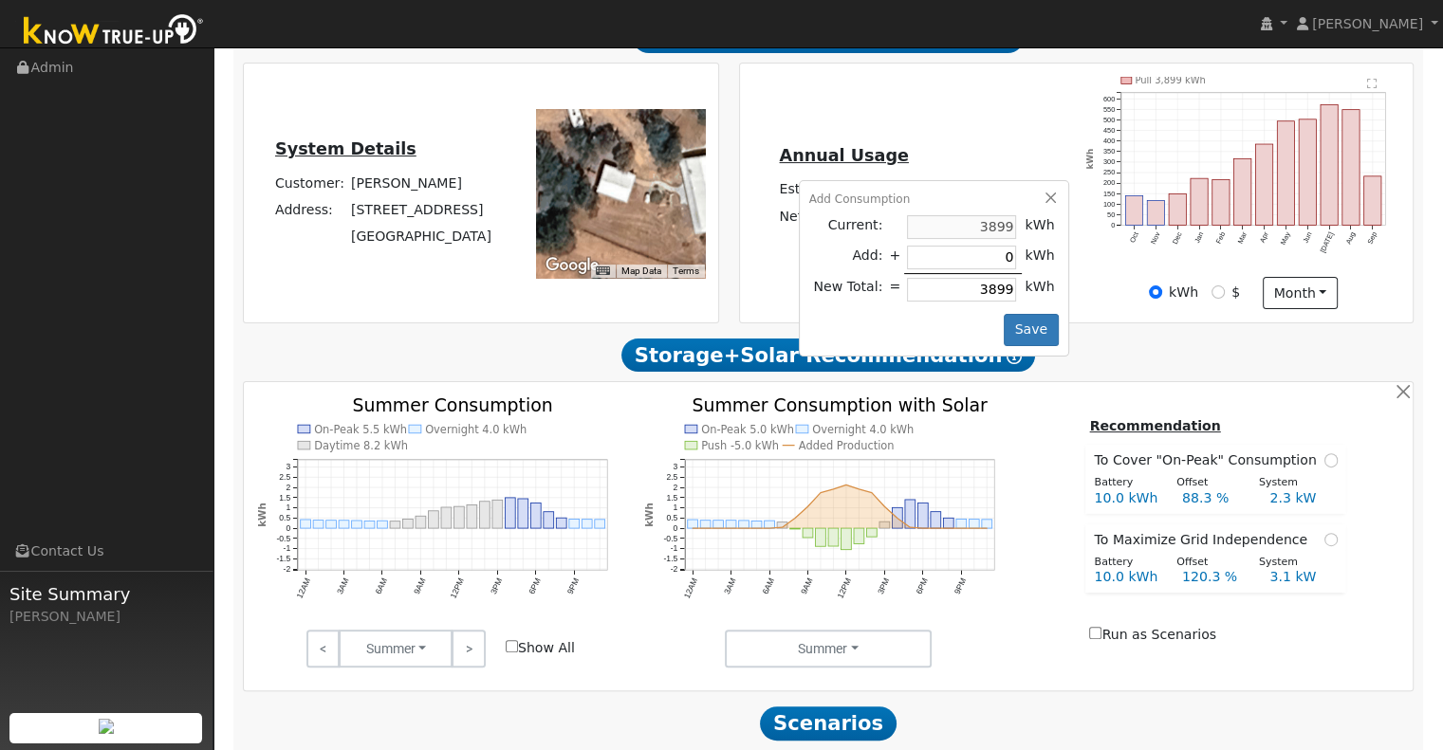
type input "3"
type input "3902"
type input "38"
type input "3937"
type input "380"
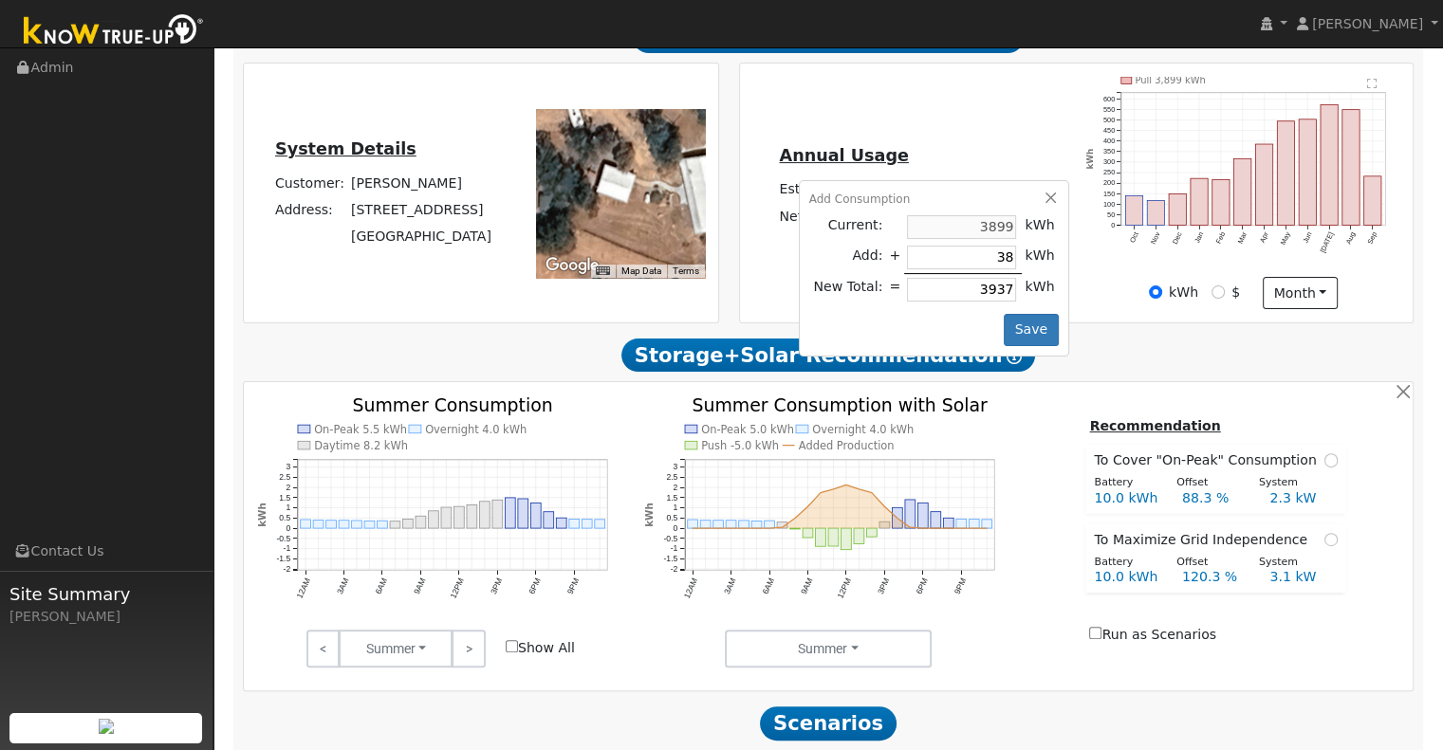
type input "4279"
type input "3801"
type input "7700"
type input "3801"
click at [1016, 341] on button "Save" at bounding box center [1031, 330] width 55 height 32
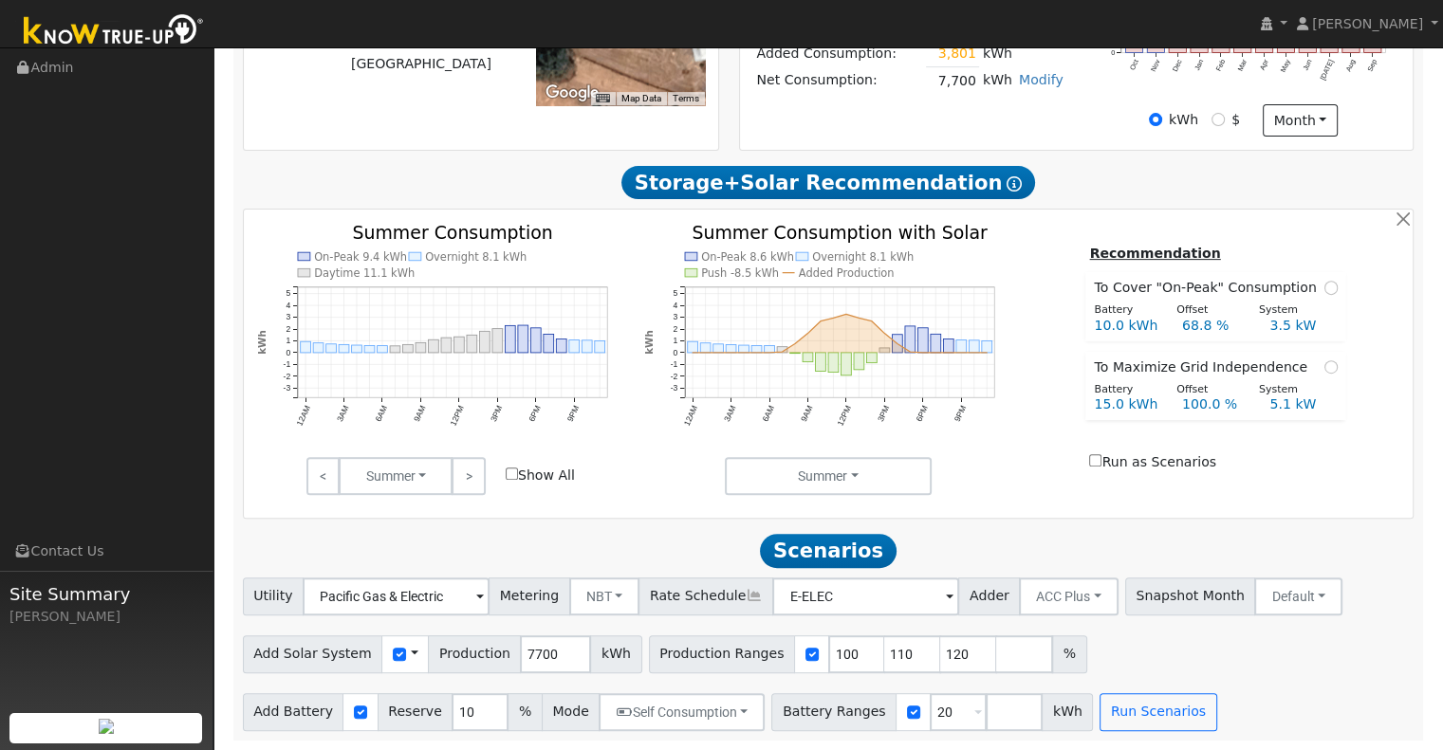
scroll to position [640, 0]
drag, startPoint x: 538, startPoint y: 655, endPoint x: 474, endPoint y: 661, distance: 63.9
click at [474, 661] on div "Add Solar System Use CSV Data Production 7700 kWh" at bounding box center [442, 655] width 399 height 38
type input "12657"
click at [884, 649] on input "110" at bounding box center [912, 655] width 57 height 38
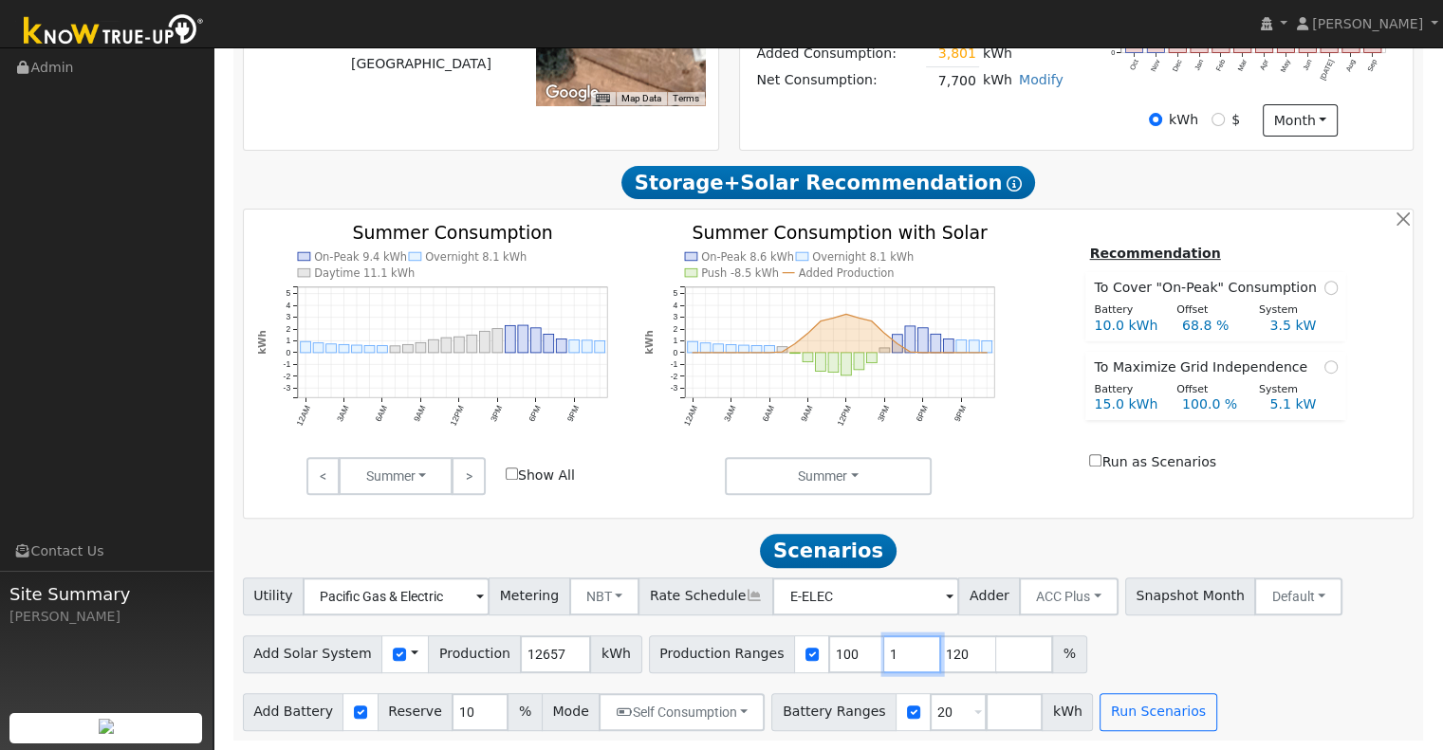
type input "120"
type input "1"
click at [1102, 715] on button "Run Scenarios" at bounding box center [1158, 712] width 117 height 38
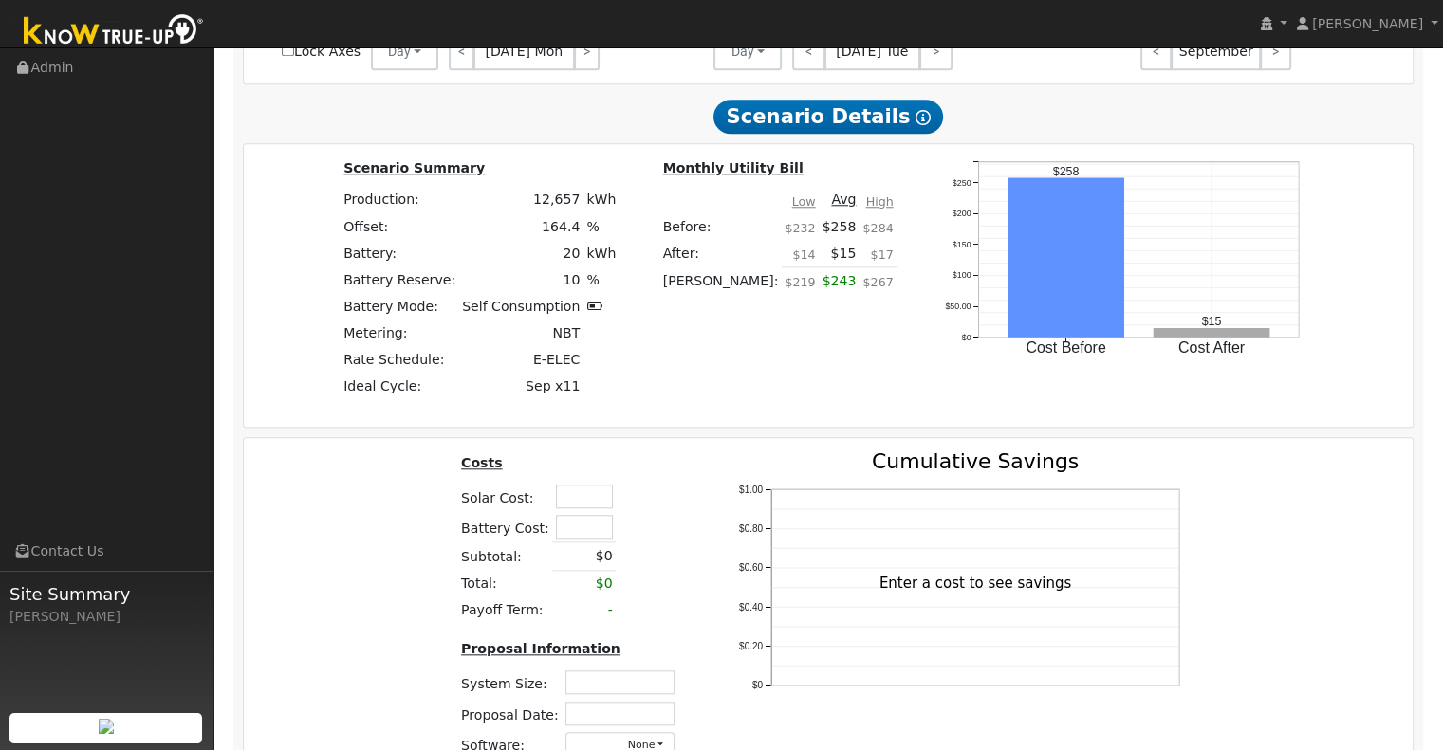
scroll to position [1780, 0]
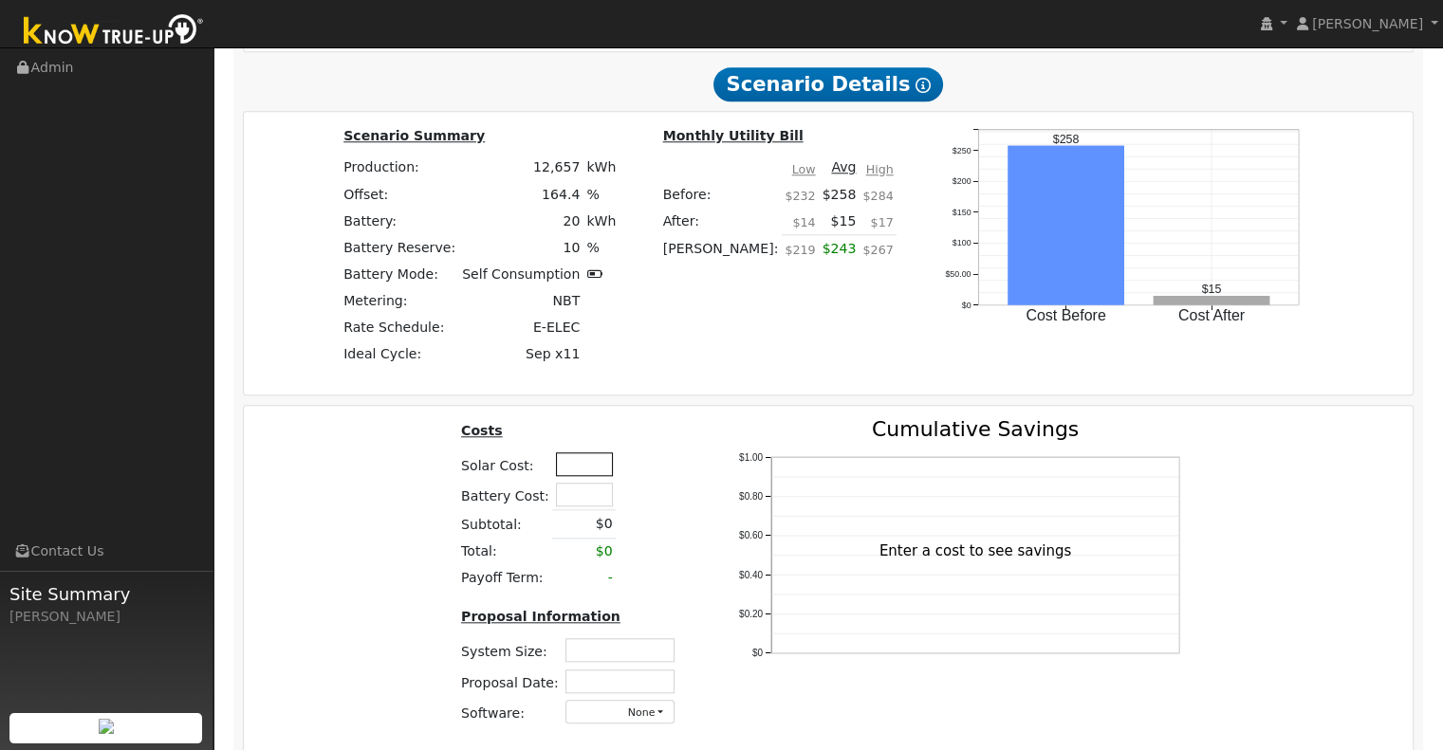
click at [574, 466] on input "text" at bounding box center [584, 465] width 57 height 24
type input "$25,000"
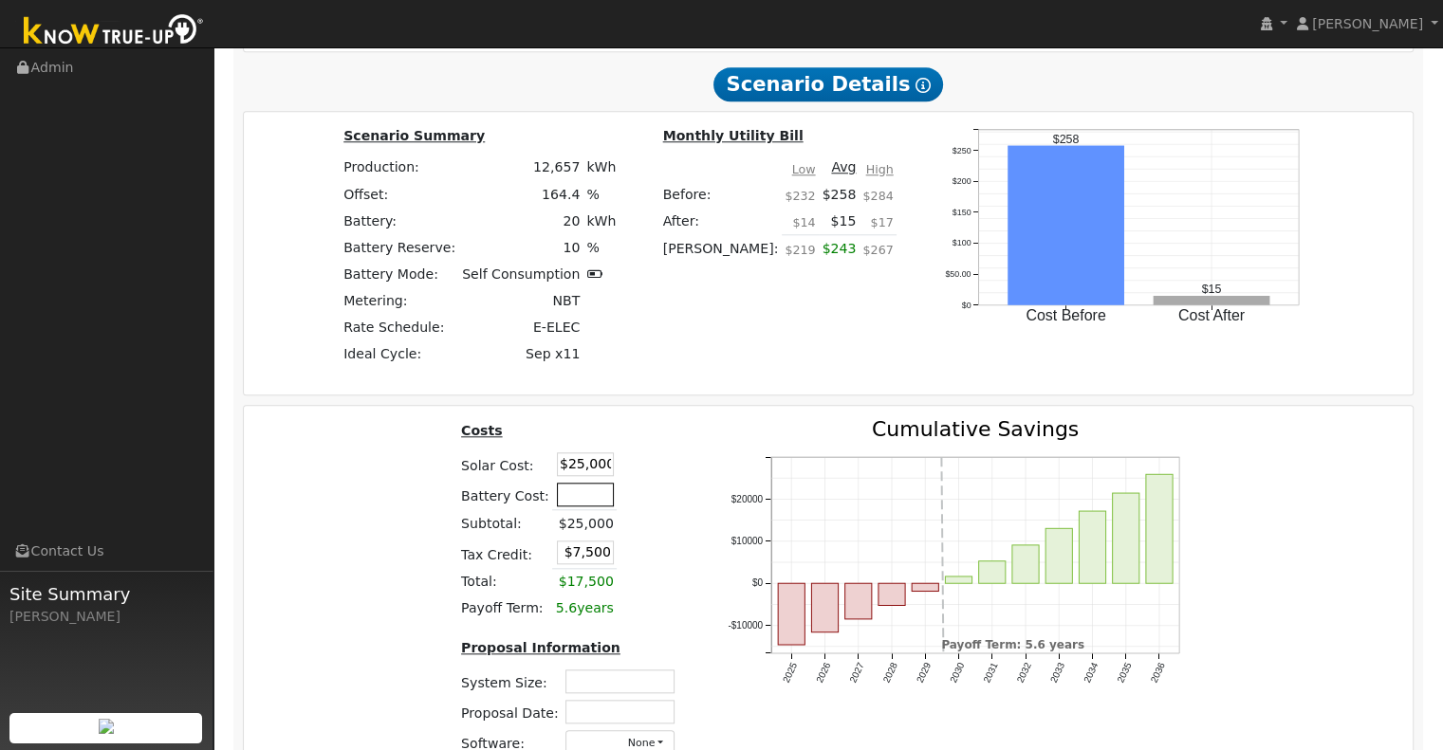
click at [569, 503] on input "text" at bounding box center [585, 495] width 57 height 24
type input "$15,305"
type input "$12,092"
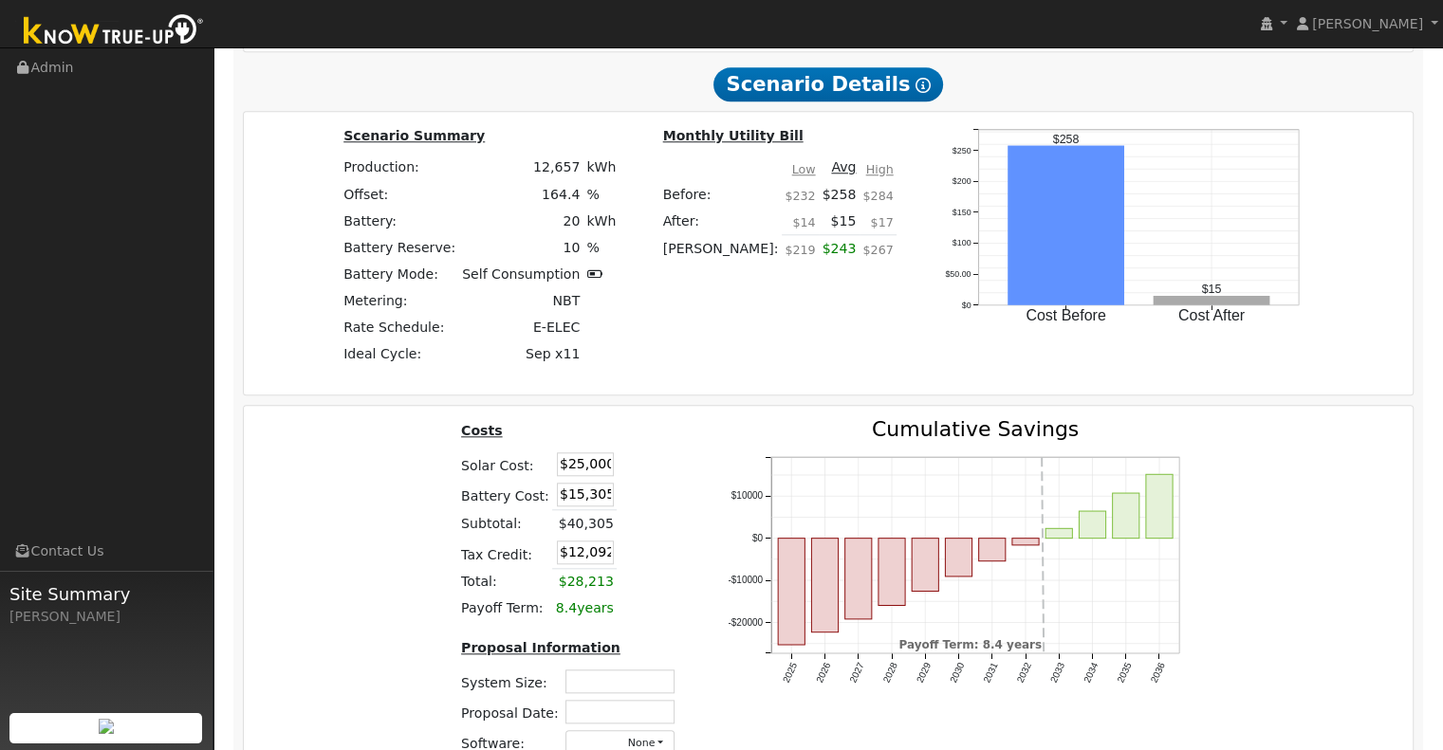
click at [634, 526] on td at bounding box center [633, 524] width 33 height 28
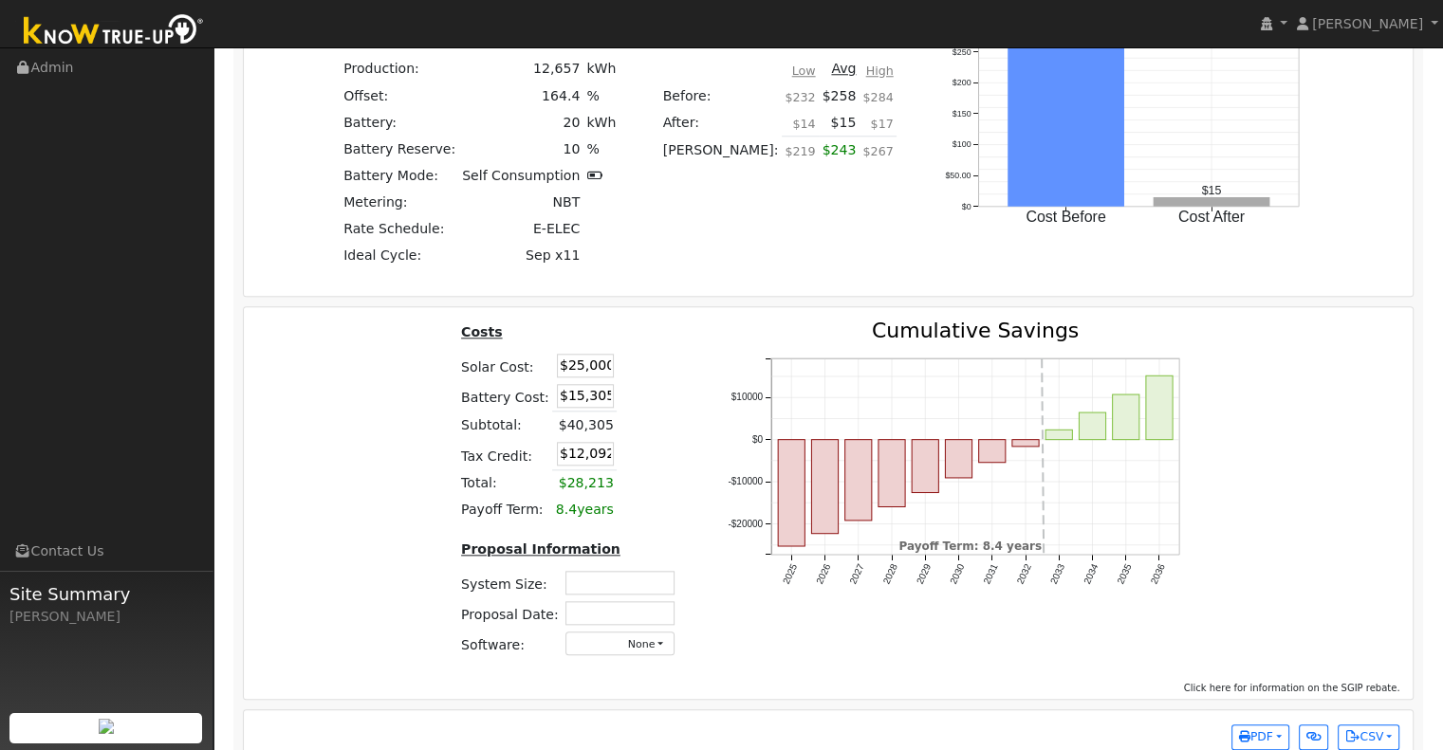
scroll to position [1916, 0]
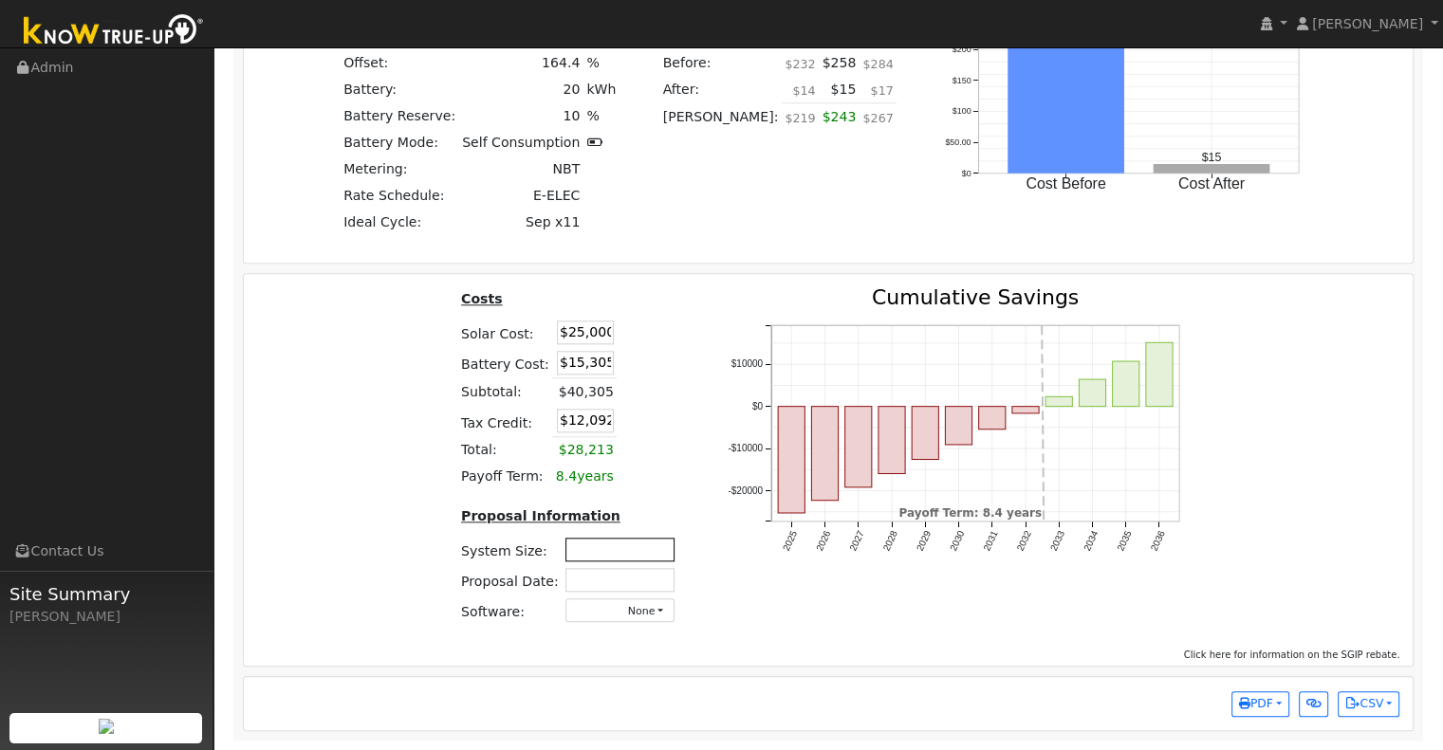
click at [606, 553] on input "text" at bounding box center [619, 550] width 109 height 24
type input "8.3"
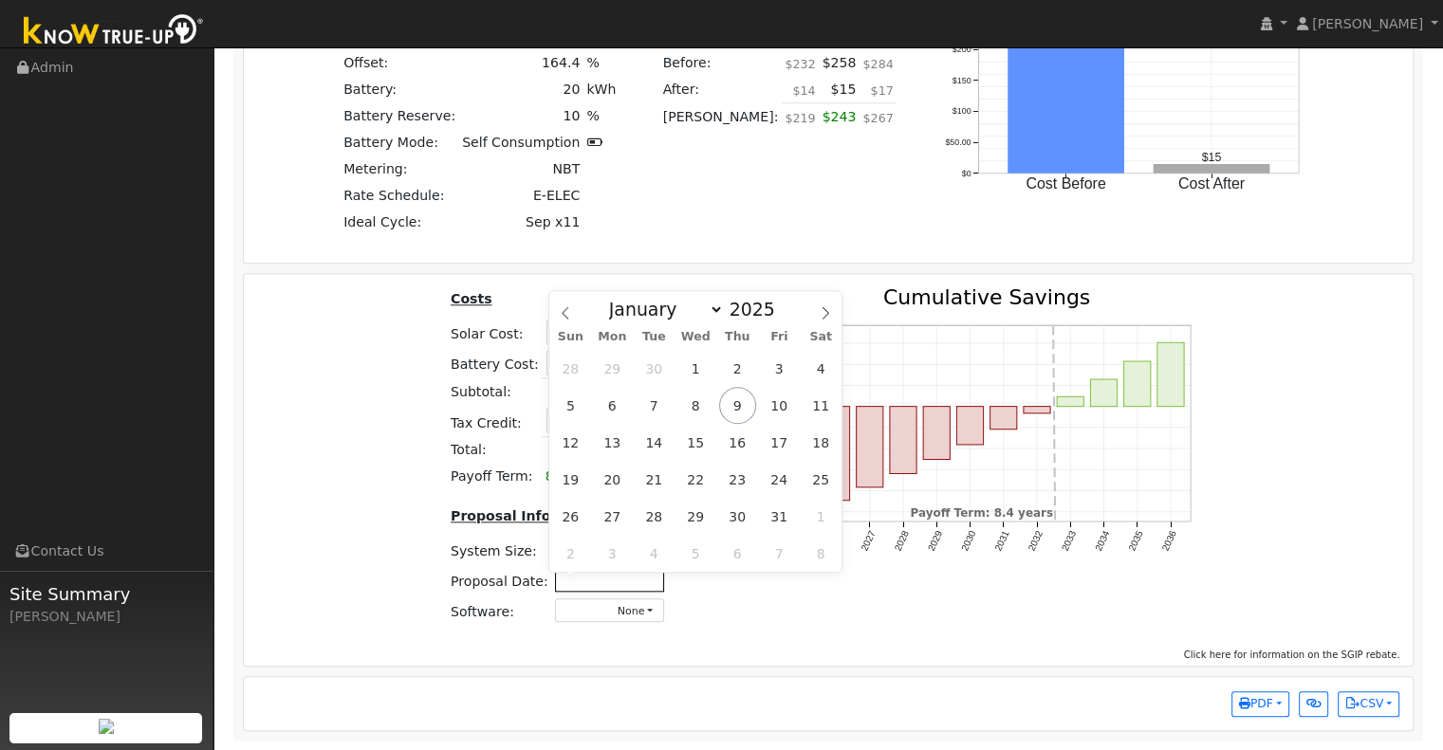
click at [631, 582] on input "text" at bounding box center [609, 580] width 109 height 24
click at [742, 397] on span "9" at bounding box center [737, 405] width 37 height 37
type input "[DATE]"
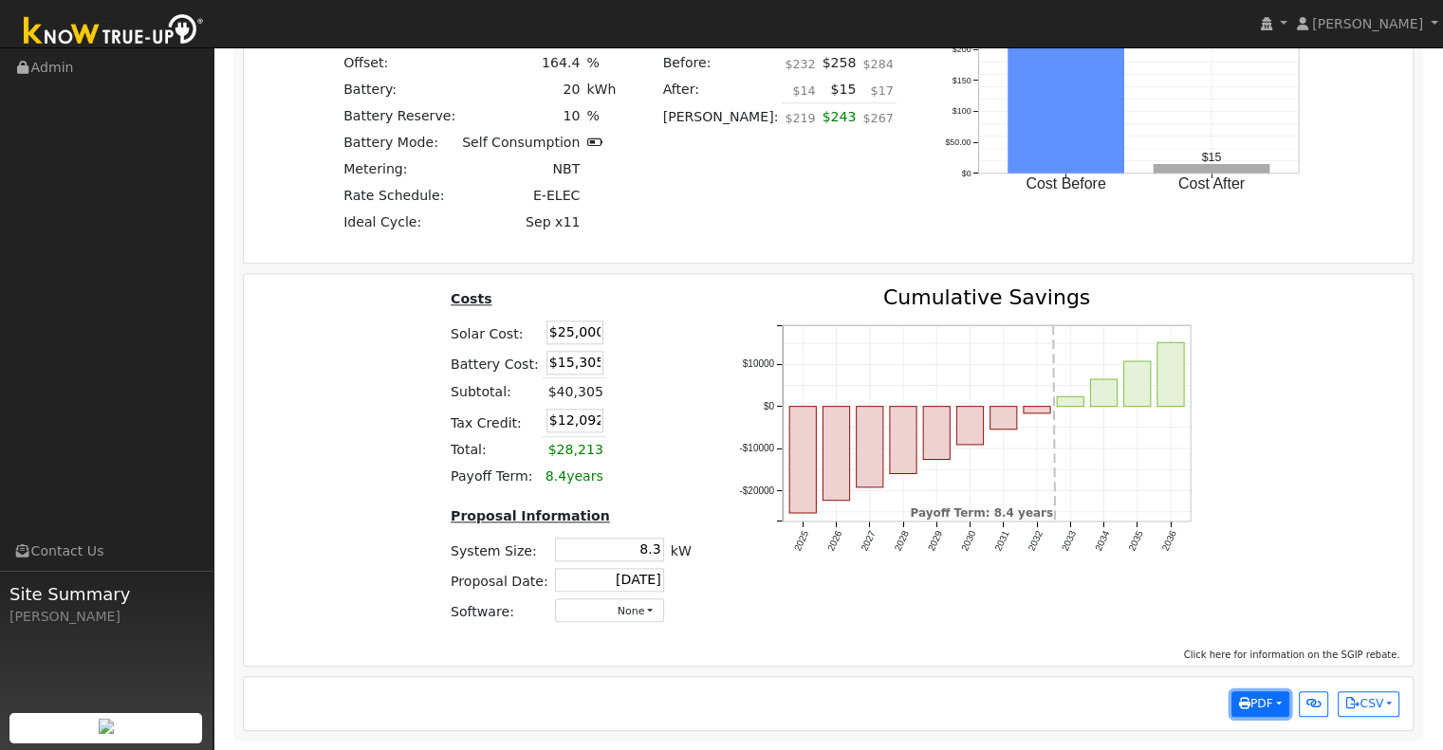
click at [1275, 704] on button "PDF" at bounding box center [1260, 705] width 58 height 27
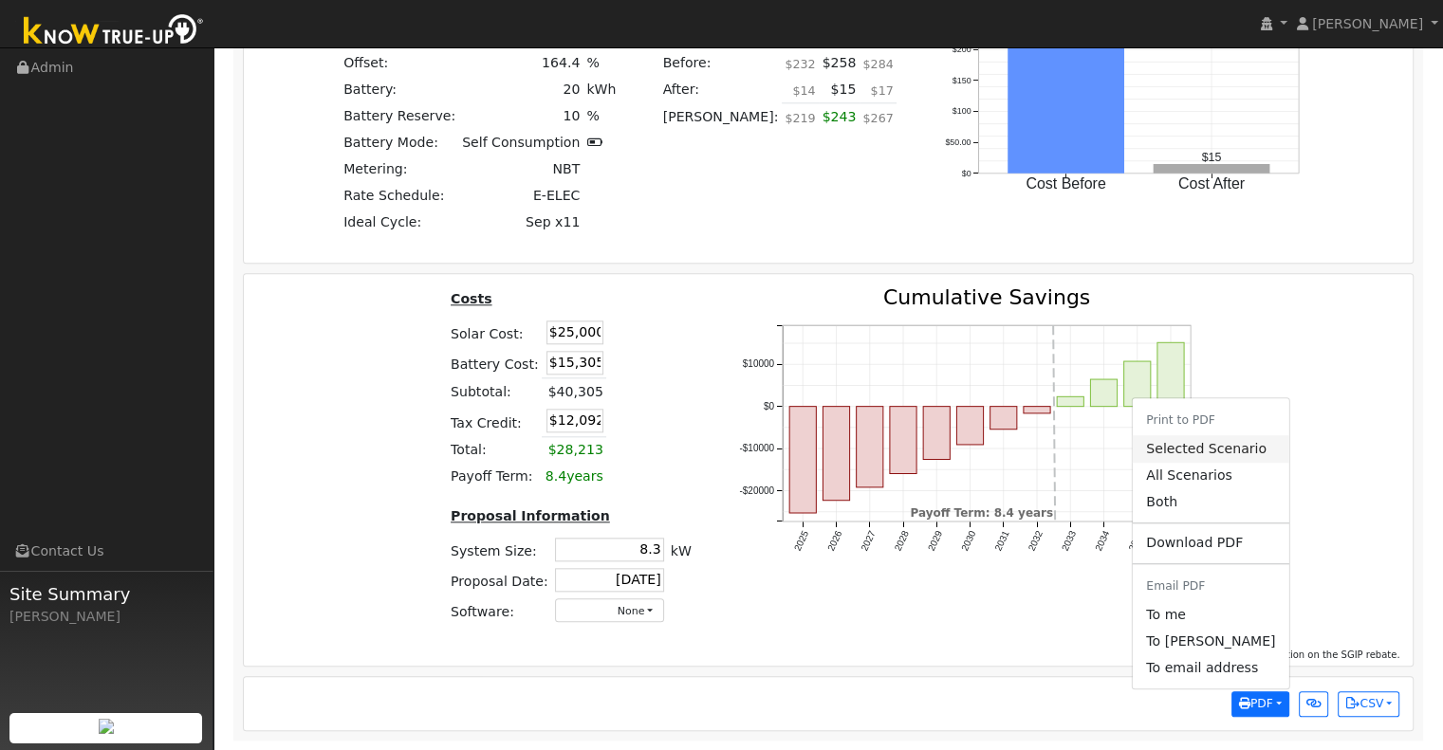
click at [1238, 451] on link "Selected Scenario" at bounding box center [1211, 448] width 156 height 27
